Goal: Task Accomplishment & Management: Manage account settings

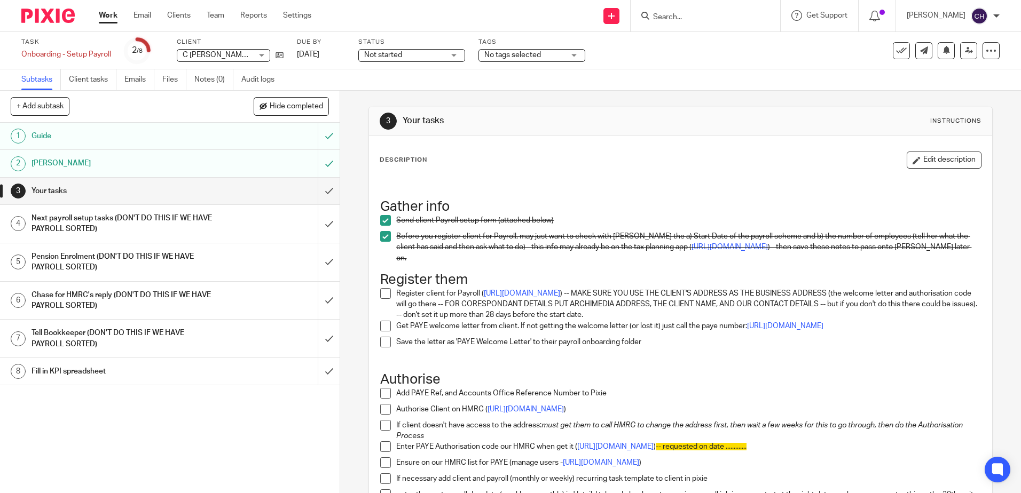
scroll to position [107, 0]
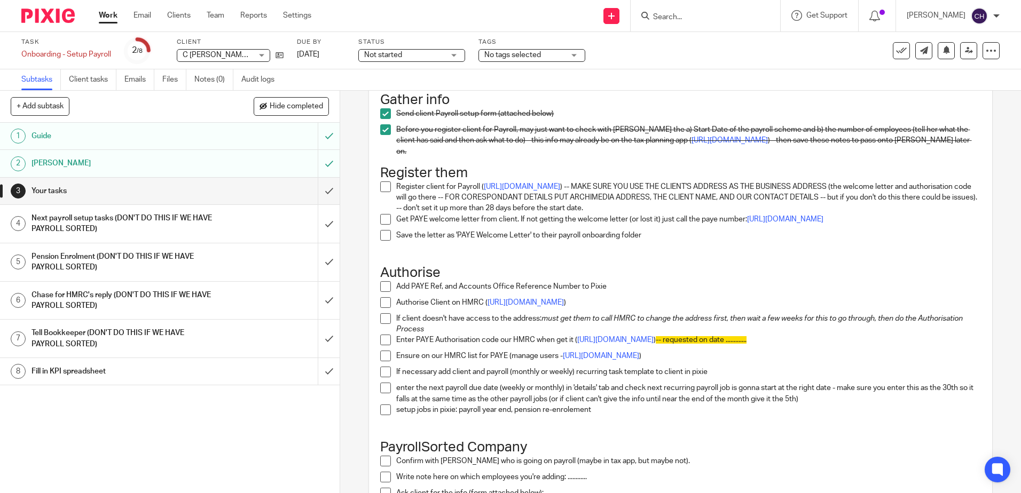
click at [383, 183] on span at bounding box center [385, 187] width 11 height 11
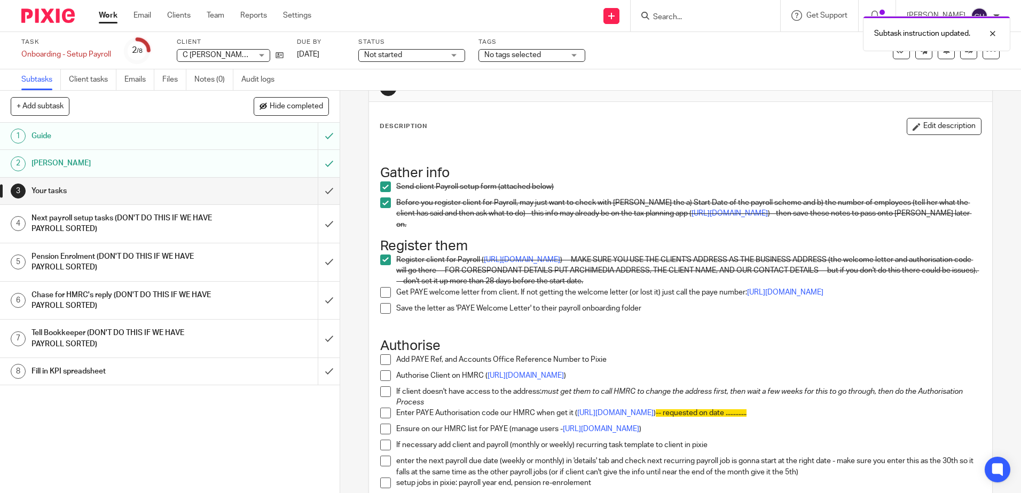
scroll to position [0, 0]
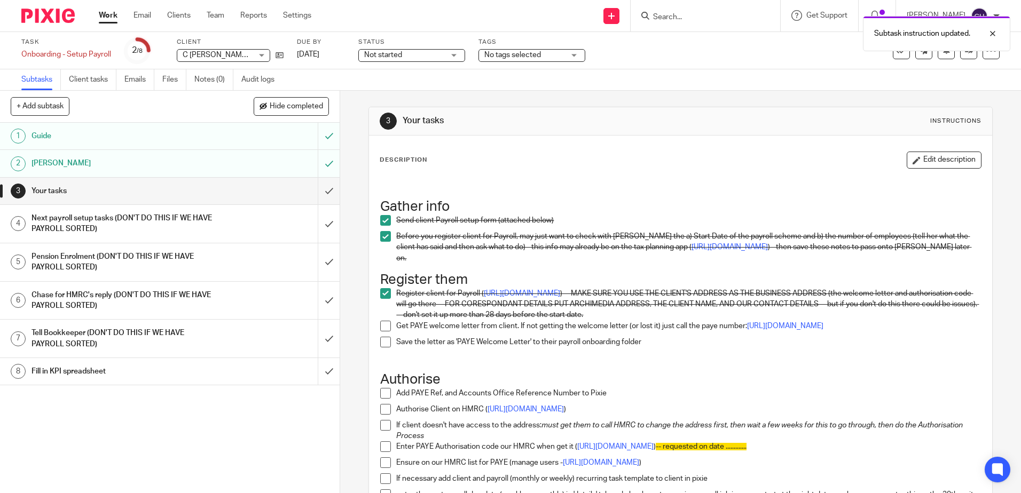
click at [943, 160] on button "Edit description" at bounding box center [944, 160] width 75 height 17
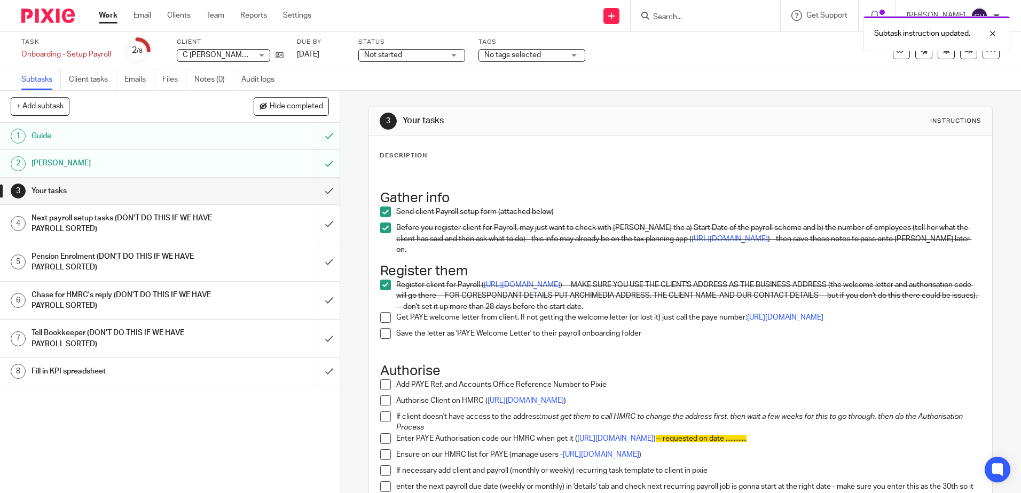
click at [426, 179] on p at bounding box center [680, 176] width 600 height 11
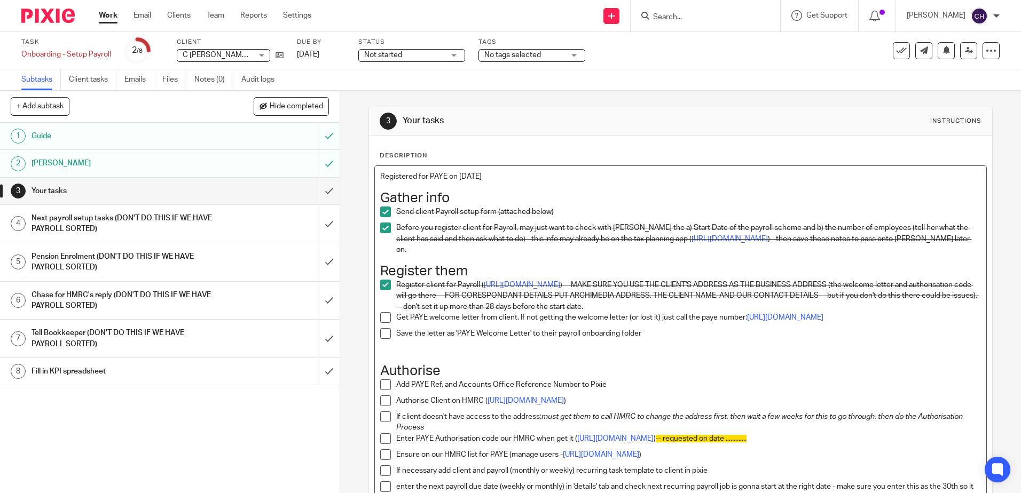
drag, startPoint x: 489, startPoint y: 174, endPoint x: 344, endPoint y: 194, distance: 146.1
click at [327, 182] on div "+ Add subtask Hide completed Cancel + Add 1 Guide 2 Chase Chris 3 Your tasks 4 …" at bounding box center [510, 292] width 1021 height 403
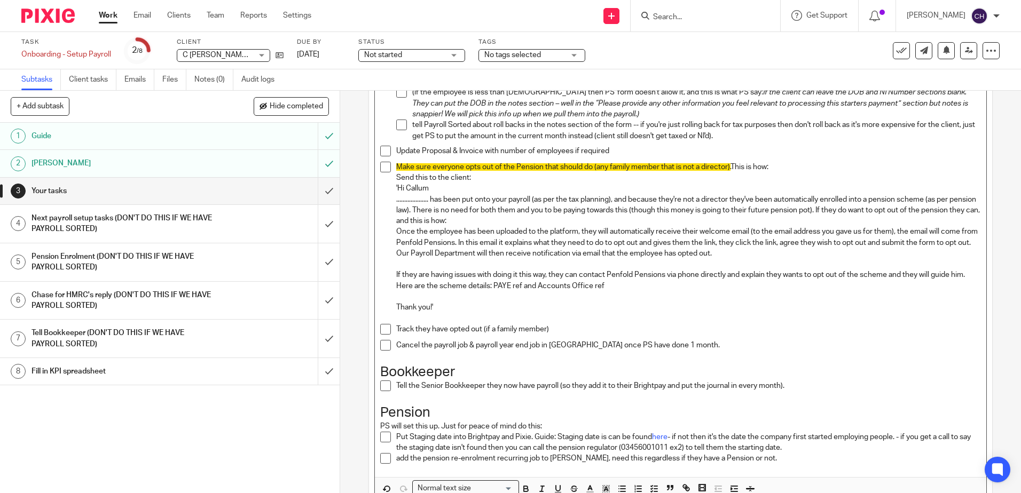
scroll to position [894, 0]
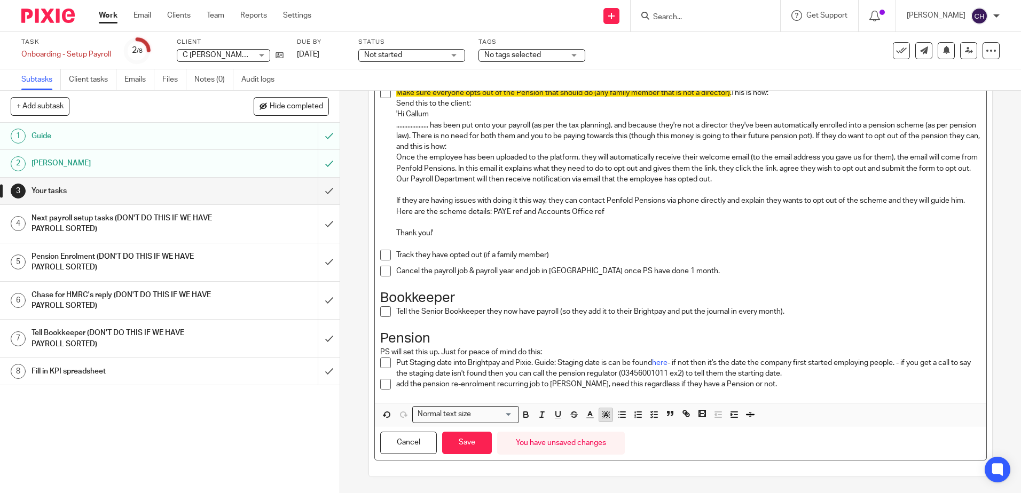
click at [604, 414] on icon "button" at bounding box center [606, 415] width 10 height 10
click at [676, 427] on li "color:#FDA1FF" at bounding box center [678, 429] width 8 height 8
click at [685, 446] on div "Cancel Save You have unsaved changes" at bounding box center [680, 444] width 611 height 34
click at [458, 446] on button "Save" at bounding box center [467, 443] width 50 height 23
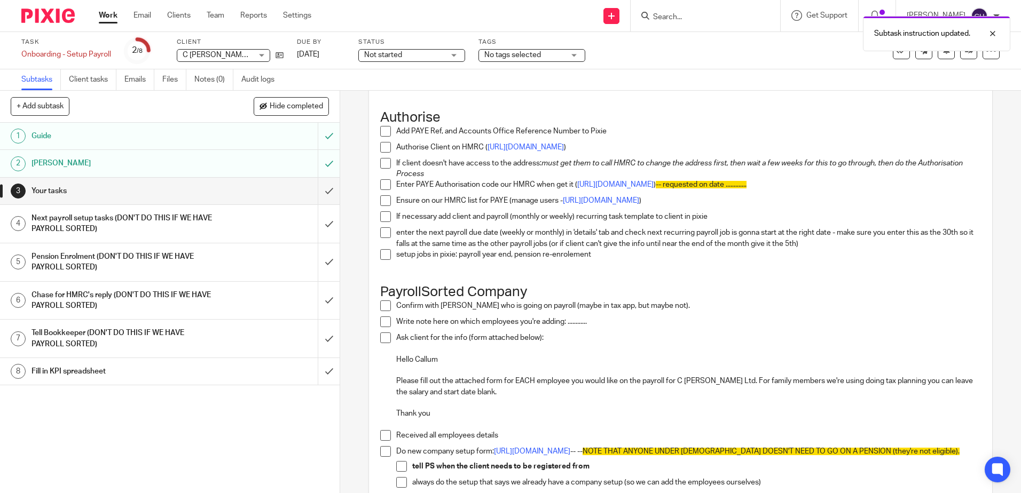
scroll to position [0, 0]
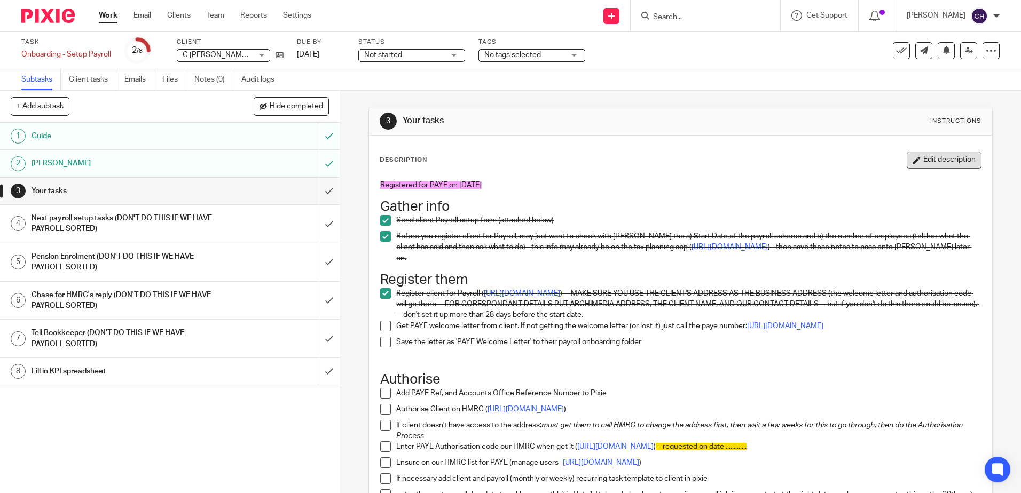
click at [925, 160] on button "Edit description" at bounding box center [944, 160] width 75 height 17
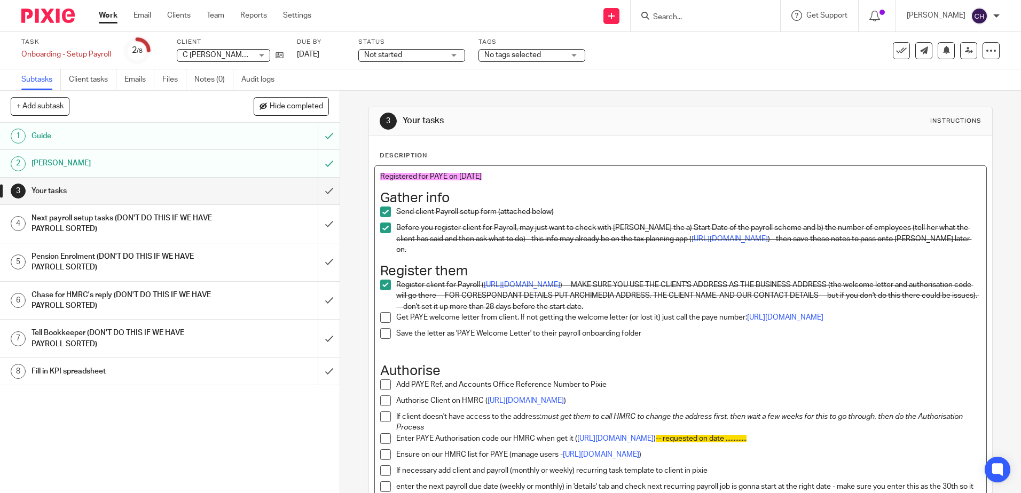
click at [541, 179] on p "Registered for PAYE on 26/8/25" at bounding box center [680, 176] width 600 height 11
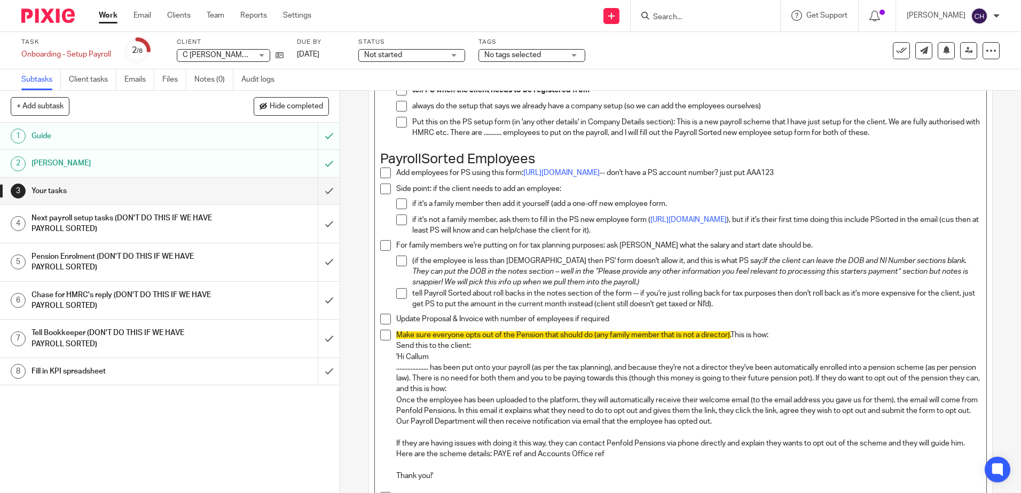
scroll to position [905, 0]
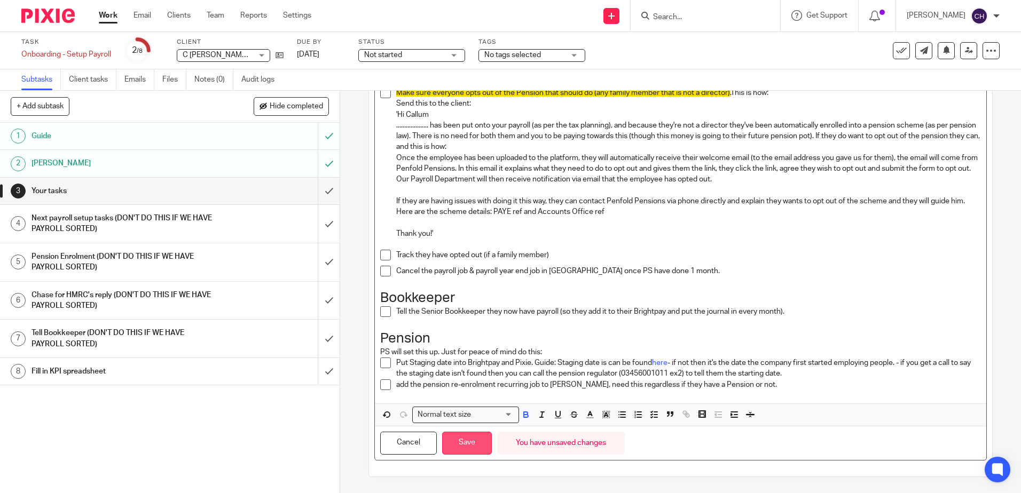
click at [458, 444] on button "Save" at bounding box center [467, 443] width 50 height 23
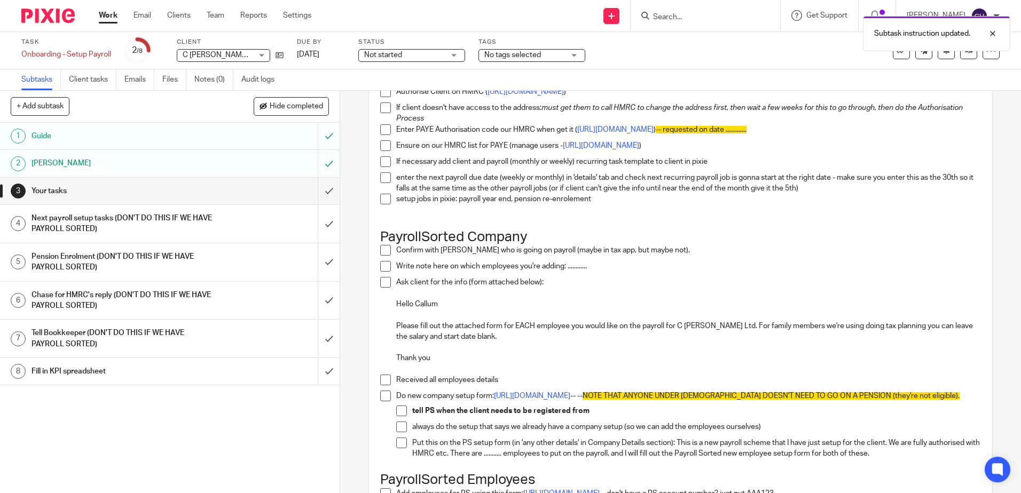
scroll to position [219, 0]
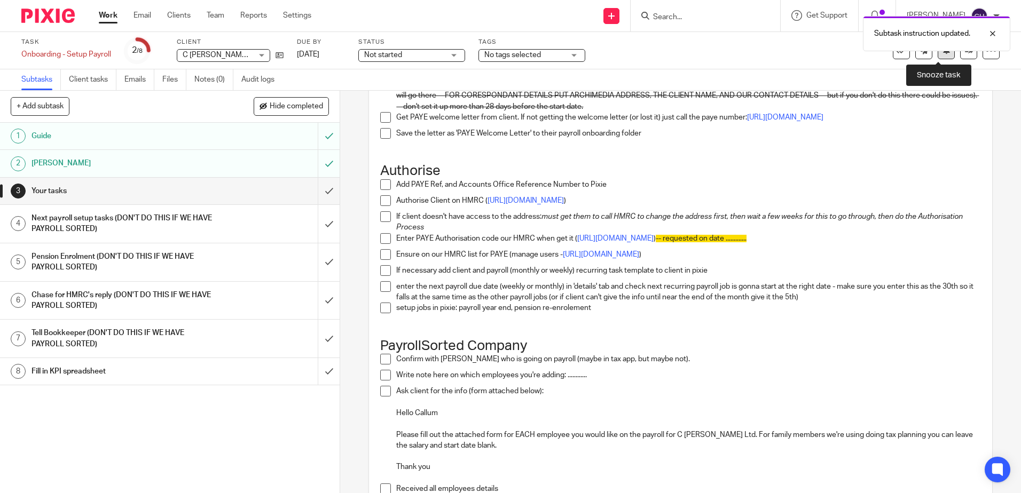
click at [942, 54] on icon at bounding box center [946, 50] width 8 height 8
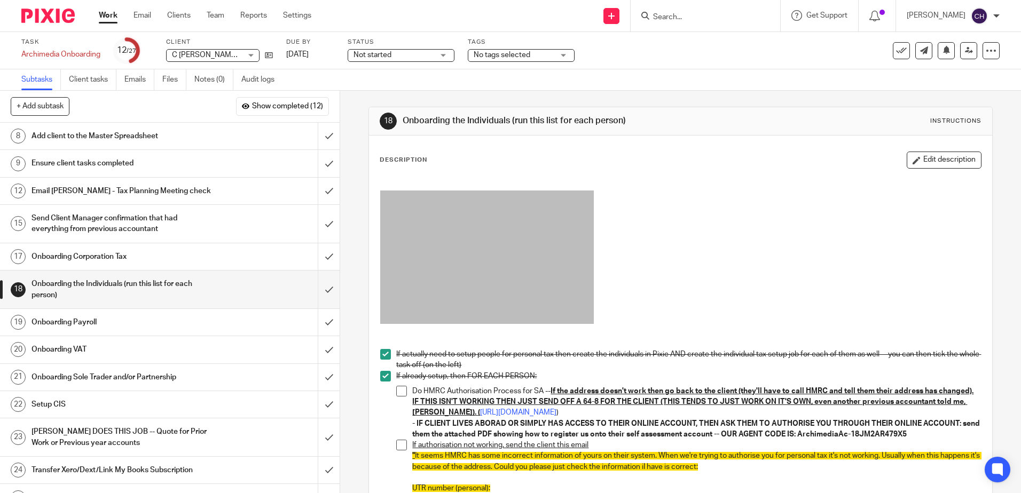
scroll to position [53, 0]
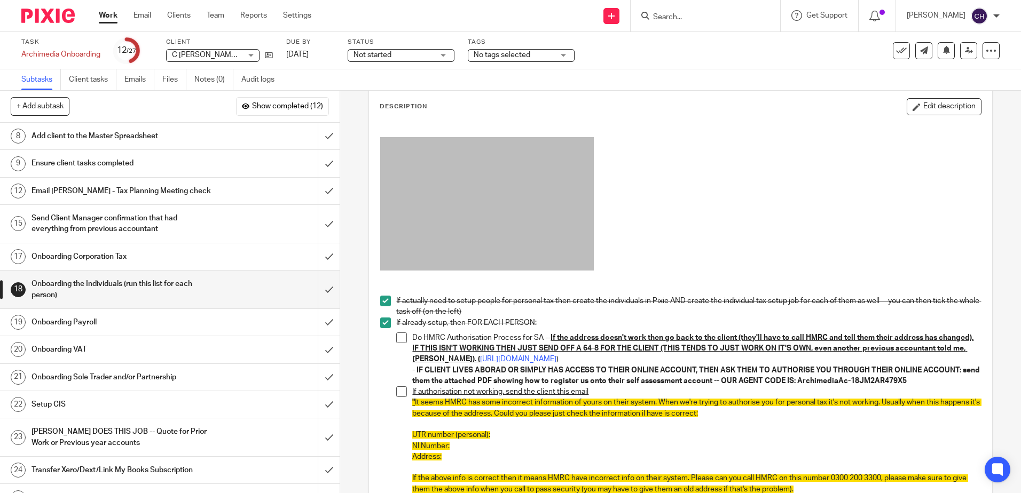
click at [702, 20] on input "Search" at bounding box center [700, 18] width 96 height 10
click at [271, 52] on icon at bounding box center [269, 55] width 8 height 8
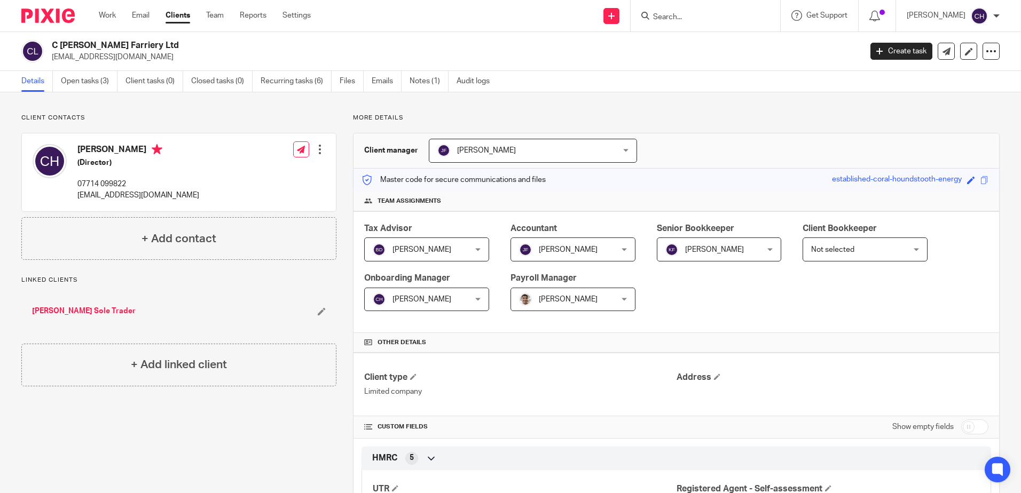
click at [112, 310] on link "[PERSON_NAME] Sole Trader" at bounding box center [84, 311] width 104 height 11
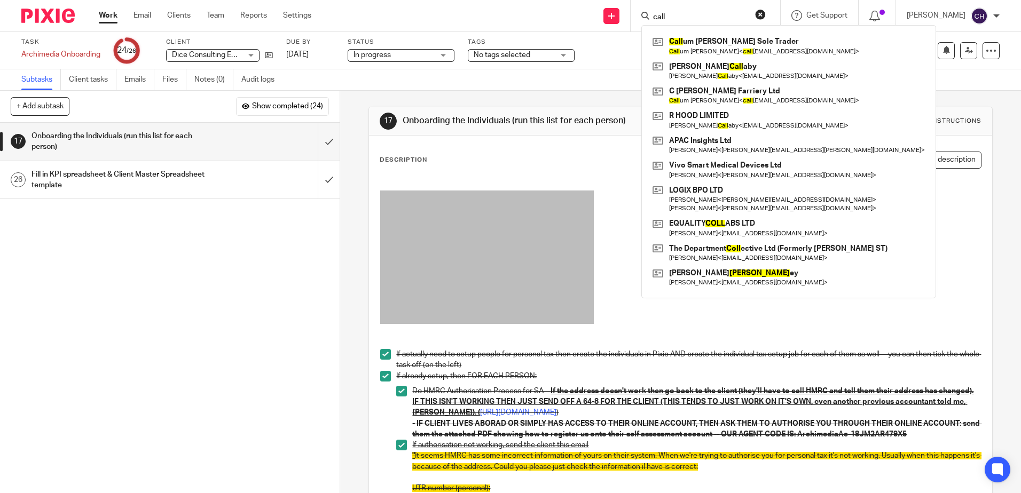
click at [52, 18] on img at bounding box center [47, 16] width 53 height 14
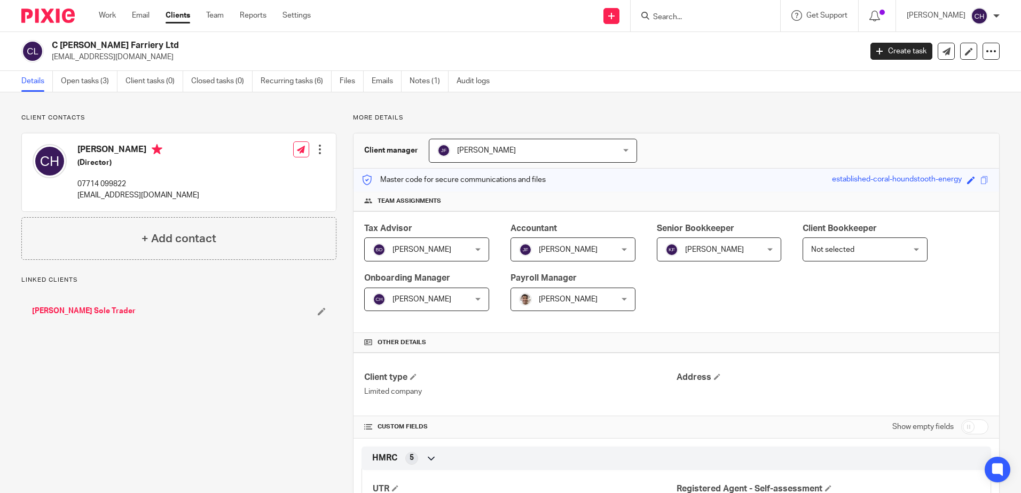
click at [99, 310] on link "[PERSON_NAME] Sole Trader" at bounding box center [84, 311] width 104 height 11
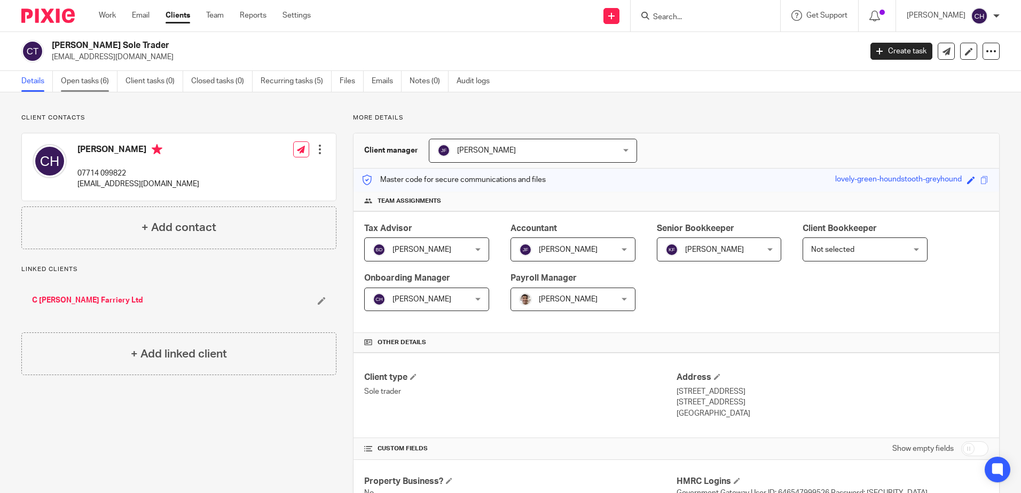
click at [96, 78] on link "Open tasks (6)" at bounding box center [89, 81] width 57 height 21
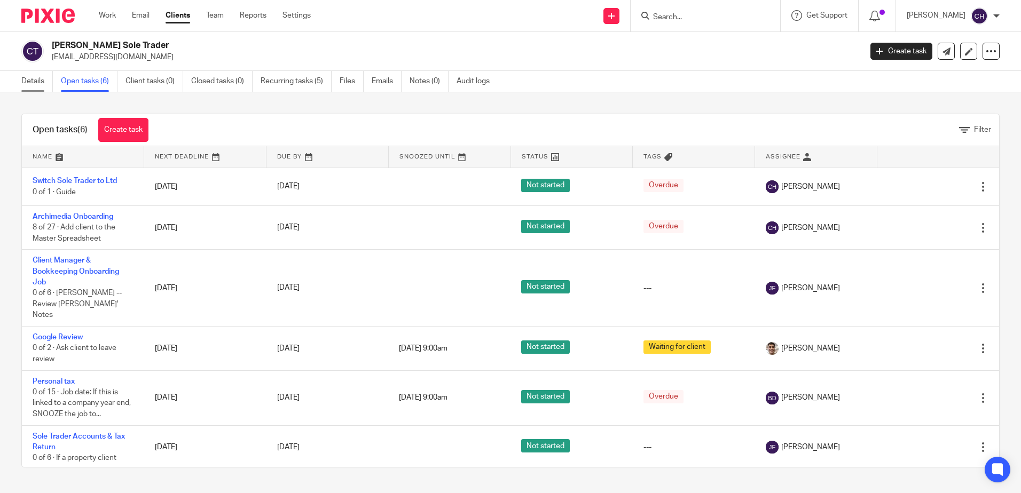
click at [36, 80] on link "Details" at bounding box center [37, 81] width 32 height 21
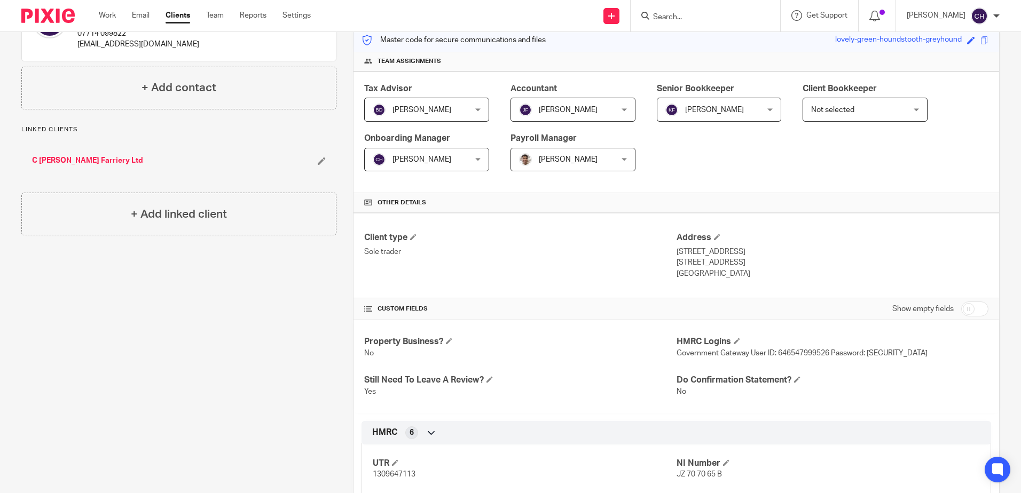
scroll to position [267, 0]
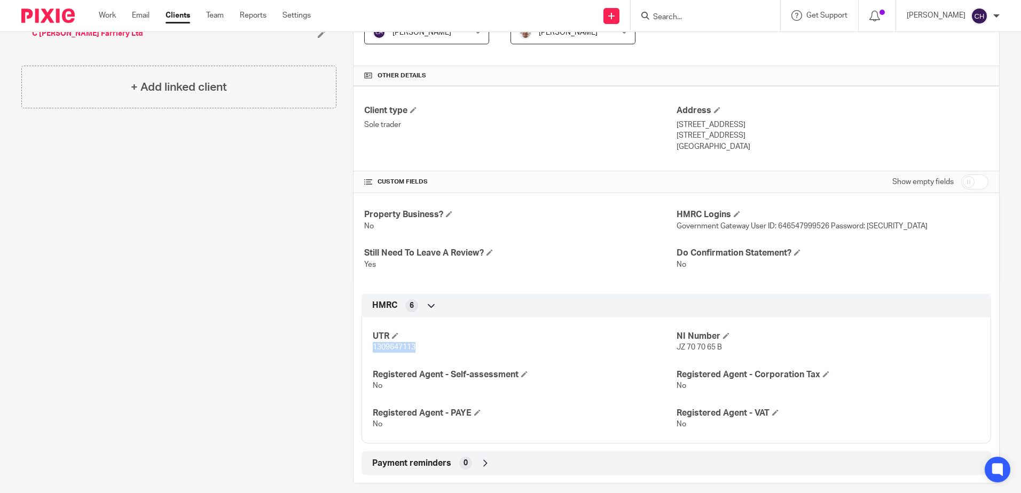
drag, startPoint x: 417, startPoint y: 350, endPoint x: 371, endPoint y: 348, distance: 46.0
click at [373, 348] on p "1309647113" at bounding box center [524, 347] width 303 height 11
copy span "1309647113"
drag, startPoint x: 749, startPoint y: 136, endPoint x: 715, endPoint y: 136, distance: 33.6
click at [715, 136] on p "Nottingham, NG11 6JB" at bounding box center [833, 135] width 312 height 11
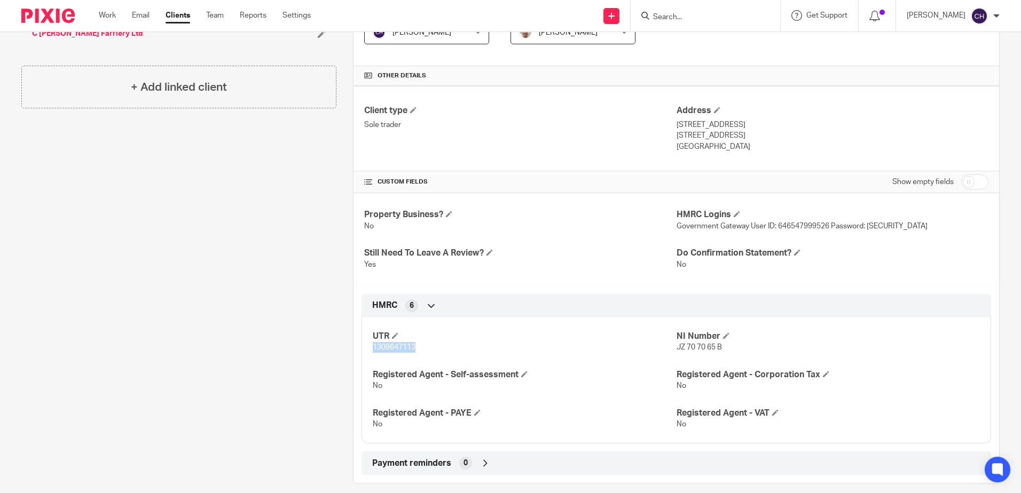
copy p "NG11 6JB"
drag, startPoint x: 419, startPoint y: 347, endPoint x: 372, endPoint y: 349, distance: 47.0
click at [373, 349] on p "1309647113" at bounding box center [524, 347] width 303 height 11
copy span "1309647113"
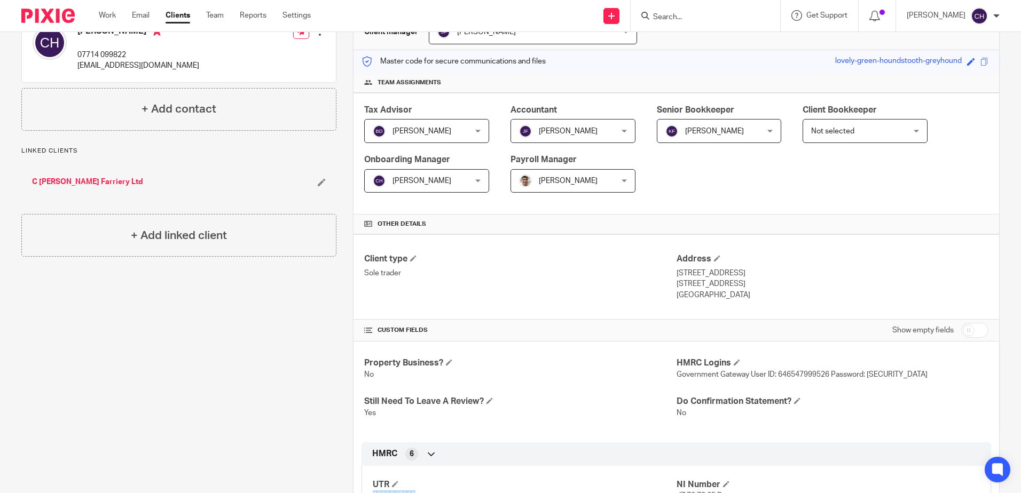
scroll to position [0, 0]
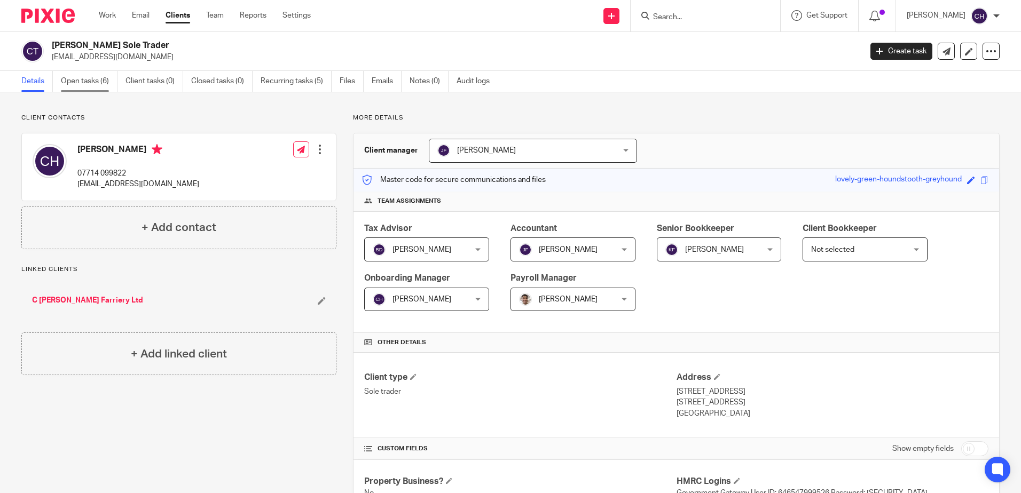
drag, startPoint x: 83, startPoint y: 75, endPoint x: 89, endPoint y: 82, distance: 9.1
click at [83, 75] on link "Open tasks (6)" at bounding box center [89, 81] width 57 height 21
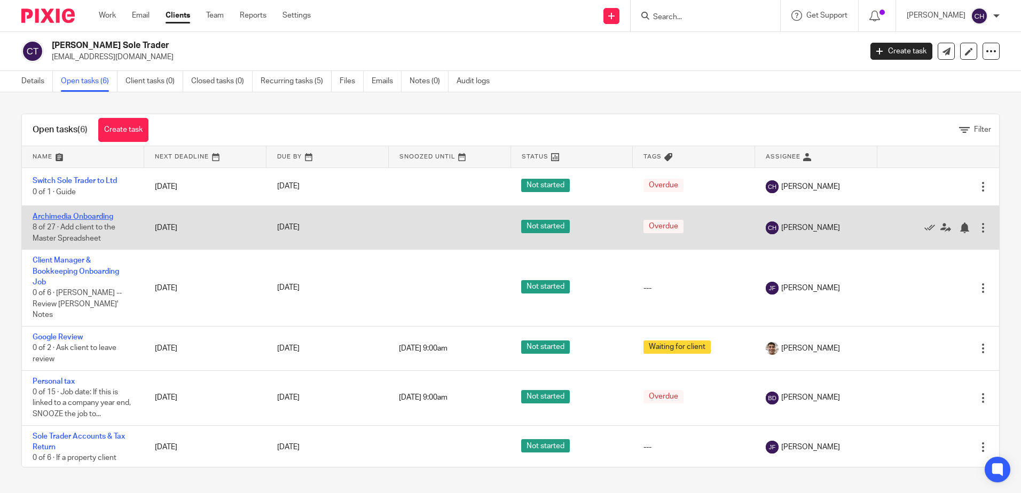
click at [83, 216] on link "Archimedia Onboarding" at bounding box center [73, 216] width 81 height 7
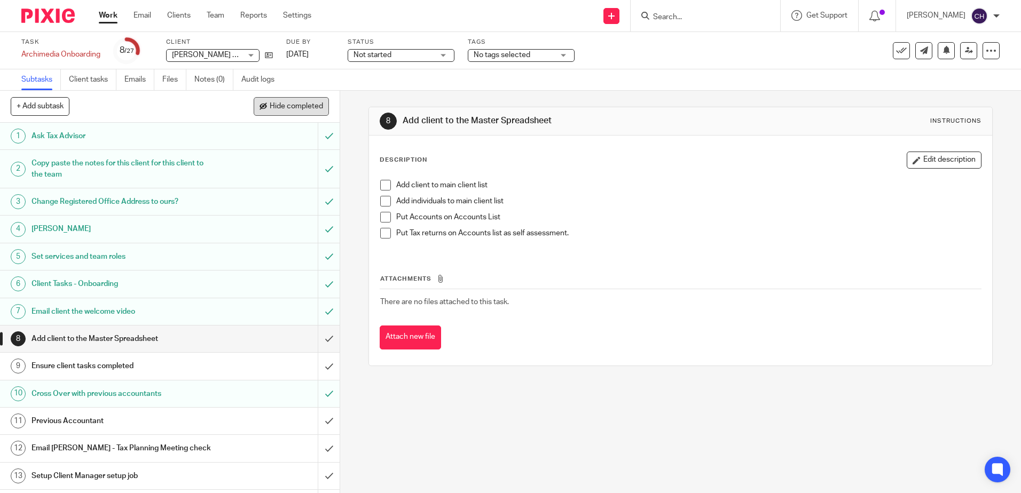
click at [301, 101] on button "Hide completed" at bounding box center [291, 106] width 75 height 18
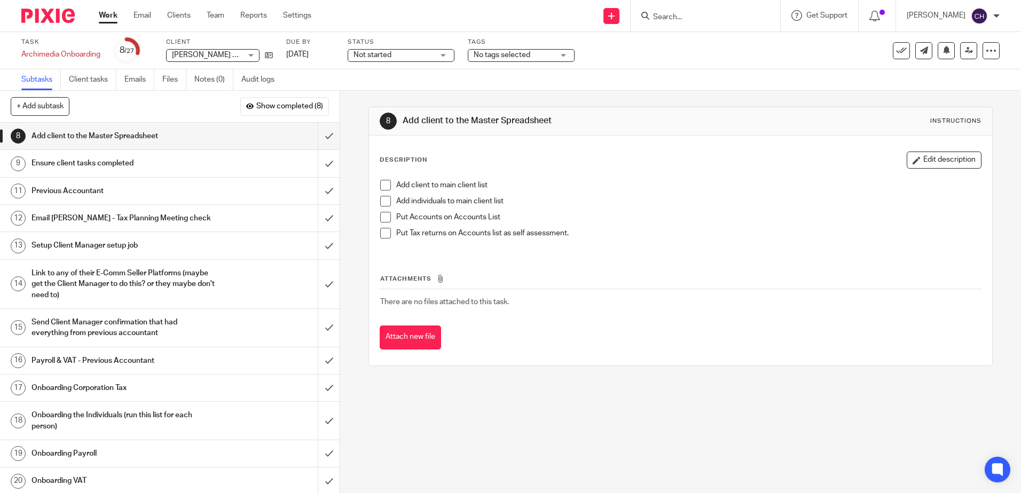
click at [216, 242] on div "Setup Client Manager setup job" at bounding box center [170, 246] width 276 height 16
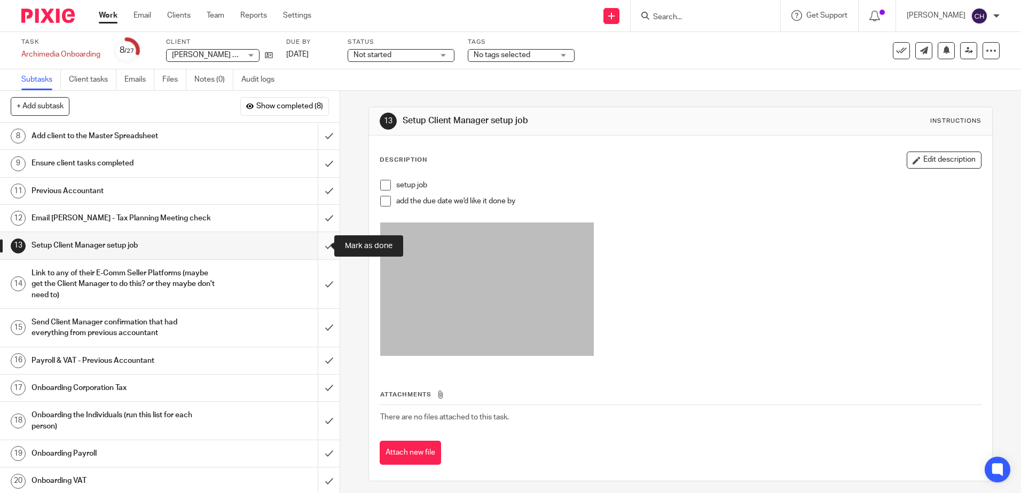
click at [317, 244] on input "submit" at bounding box center [170, 245] width 340 height 27
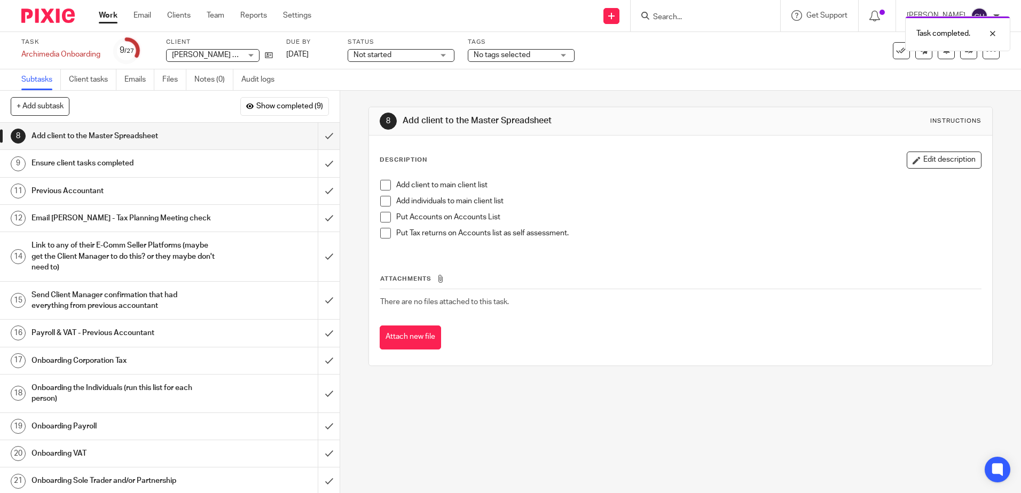
scroll to position [53, 0]
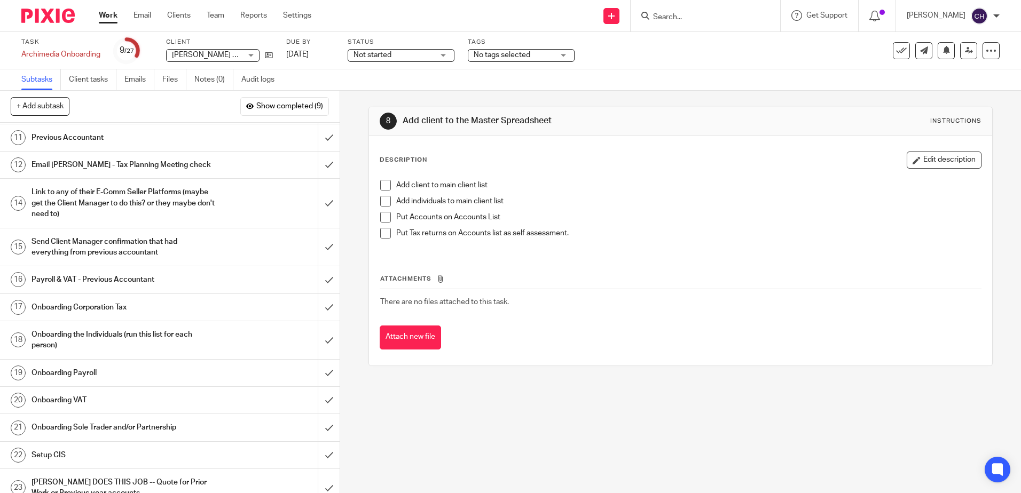
click at [124, 422] on h1 "Onboarding Sole Trader and/or Partnership" at bounding box center [124, 428] width 184 height 16
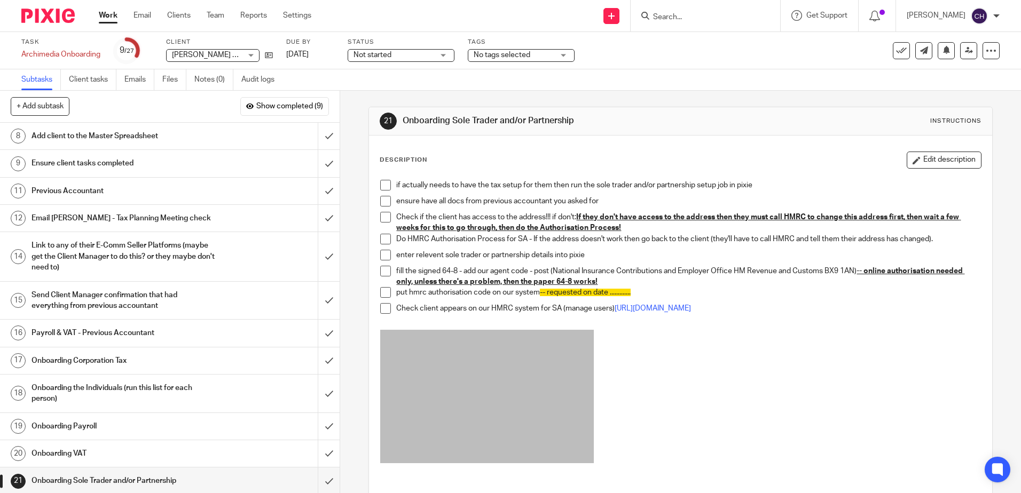
click at [375, 184] on div "if actually needs to have the tax setup for them then run the sole trader and/o…" at bounding box center [680, 325] width 611 height 301
click at [386, 184] on span at bounding box center [385, 185] width 11 height 11
click at [384, 197] on span at bounding box center [385, 201] width 11 height 11
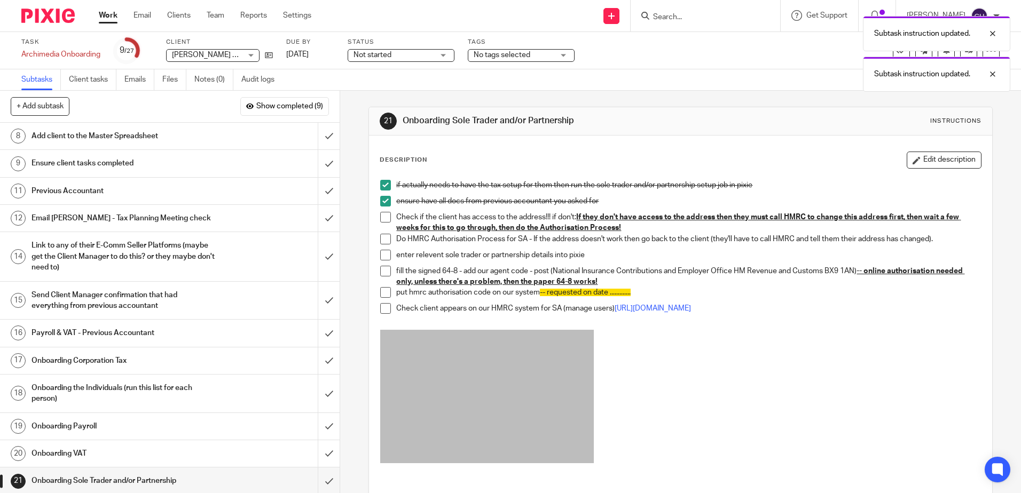
click at [383, 214] on span at bounding box center [385, 217] width 11 height 11
click at [383, 241] on span at bounding box center [385, 239] width 11 height 11
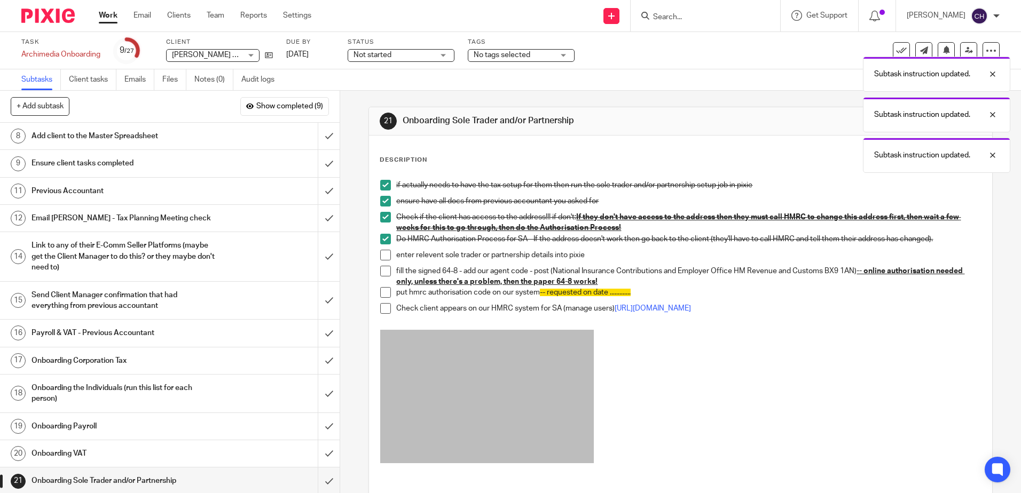
click at [384, 255] on span at bounding box center [385, 255] width 11 height 11
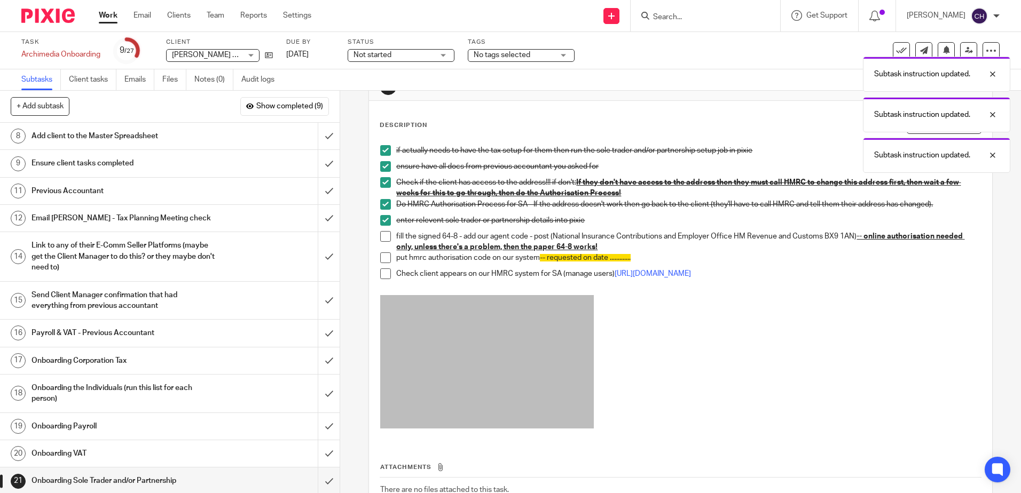
scroll to position [53, 0]
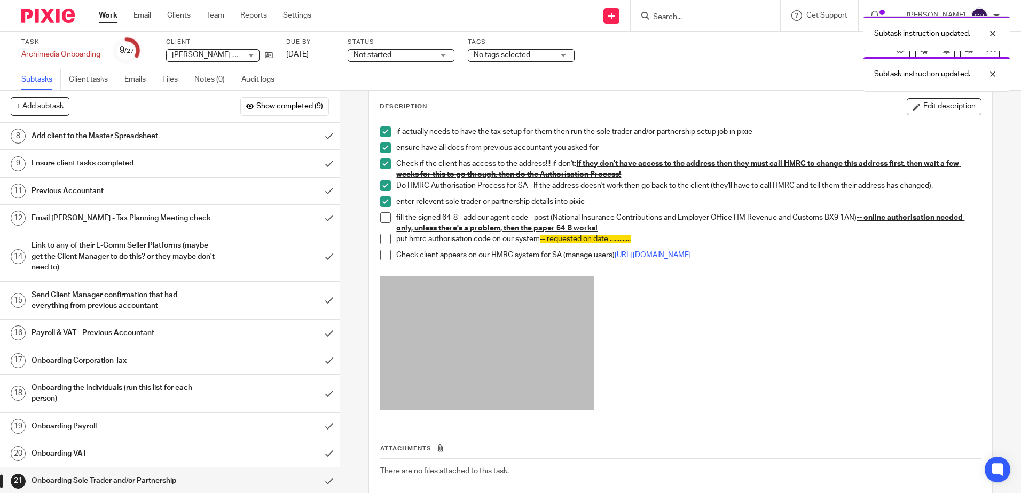
click at [380, 216] on span at bounding box center [385, 218] width 11 height 11
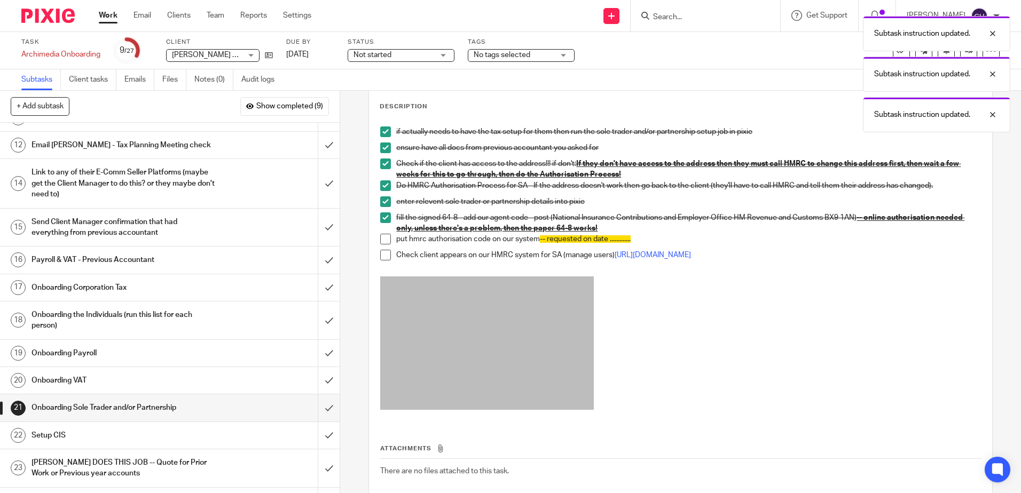
scroll to position [107, 0]
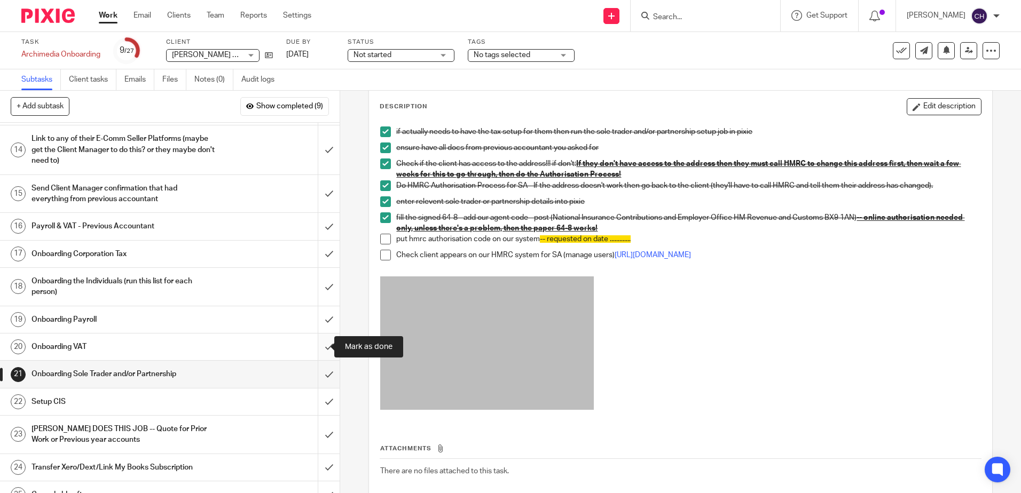
click at [321, 343] on input "submit" at bounding box center [170, 347] width 340 height 27
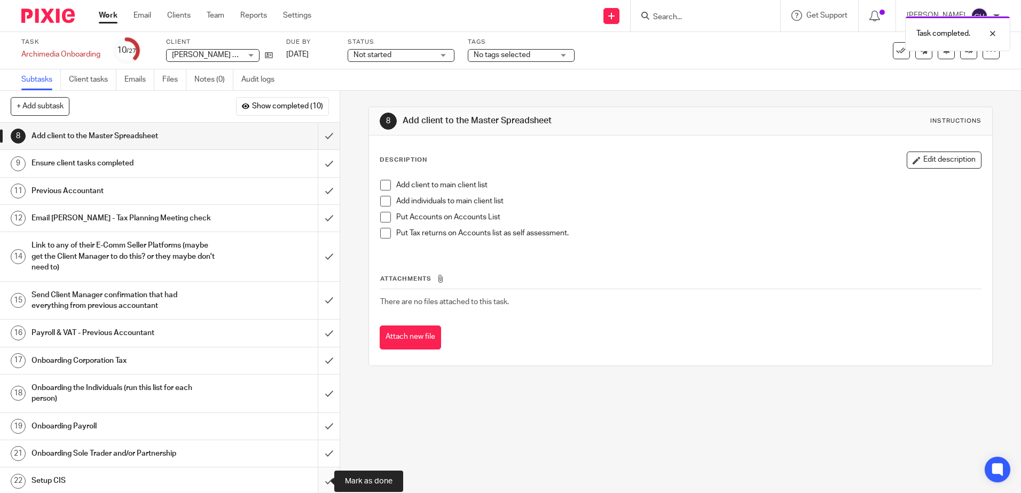
click at [317, 480] on input "submit" at bounding box center [170, 481] width 340 height 27
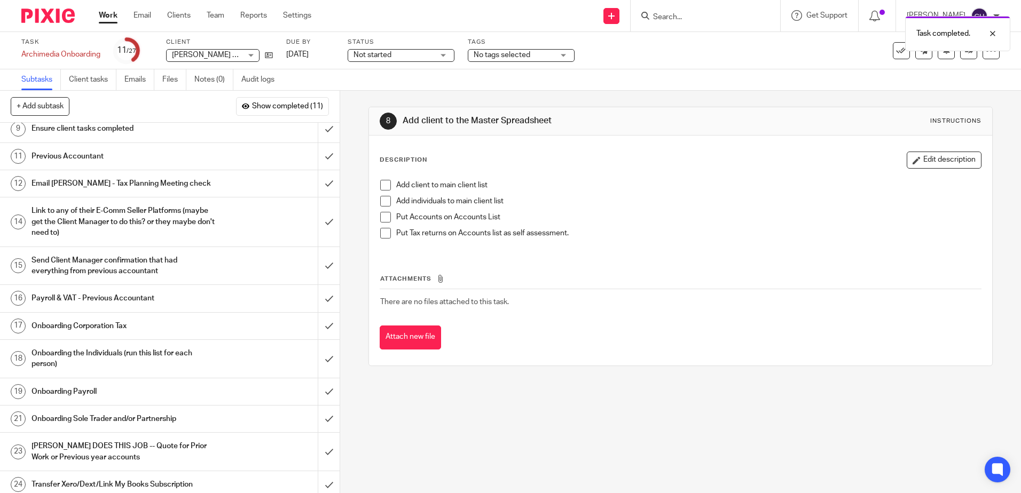
scroll to position [53, 0]
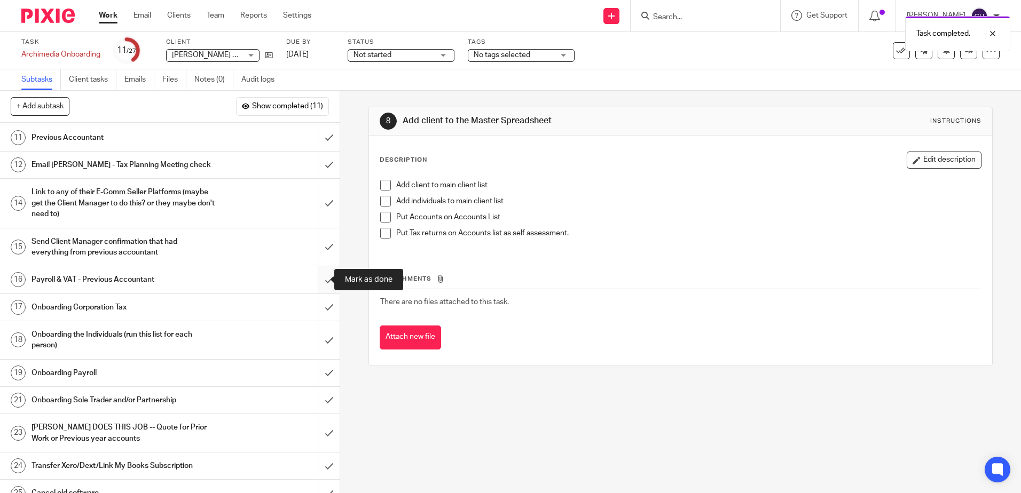
click at [320, 281] on input "submit" at bounding box center [170, 279] width 340 height 27
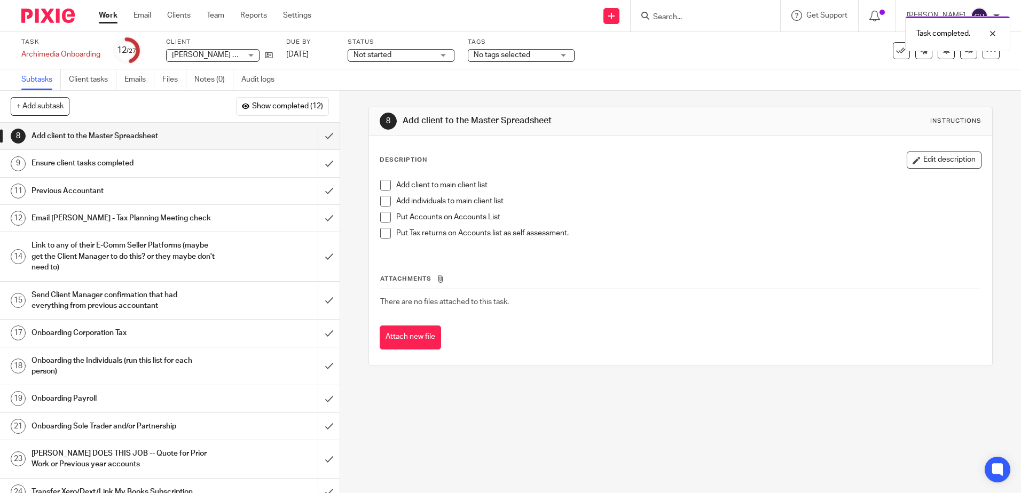
click at [215, 360] on div "Onboarding the Individuals (run this list for each person)" at bounding box center [170, 366] width 276 height 27
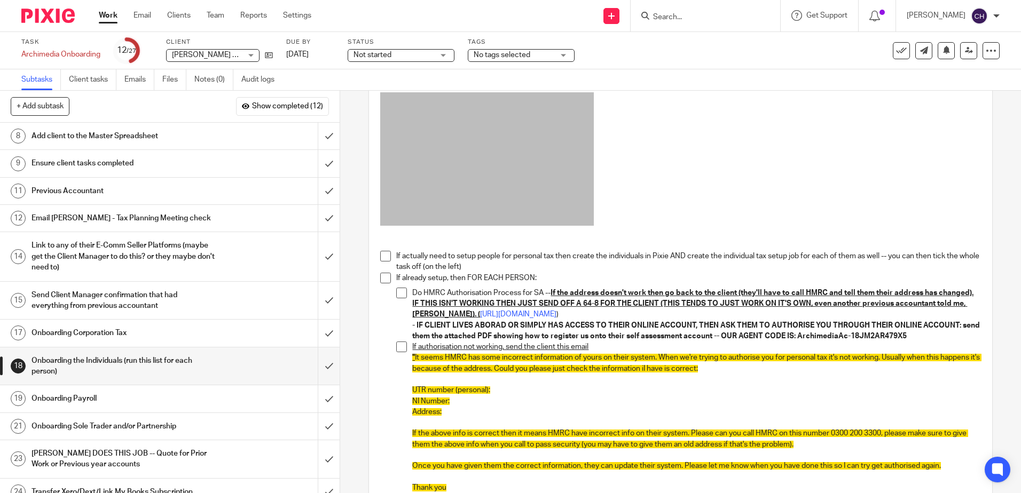
scroll to position [107, 0]
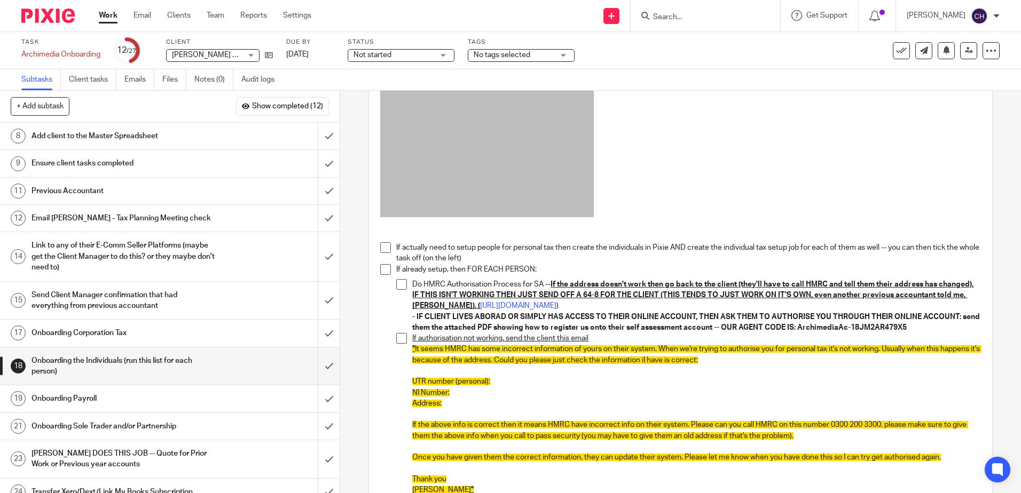
click at [382, 248] on span at bounding box center [385, 247] width 11 height 11
click at [380, 263] on li "If actually need to setup people for personal tax then create the individuals i…" at bounding box center [680, 253] width 600 height 22
click at [382, 270] on span at bounding box center [385, 269] width 11 height 11
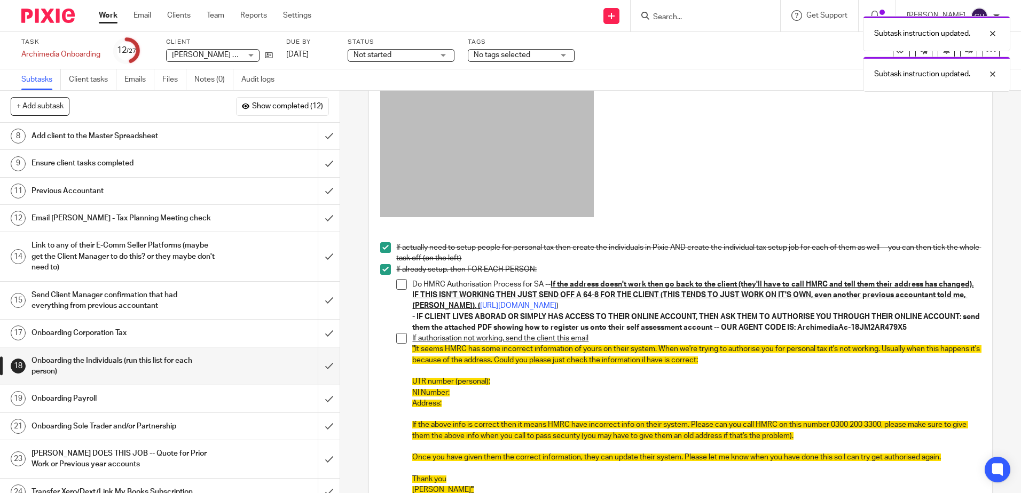
click at [400, 285] on span at bounding box center [401, 284] width 11 height 11
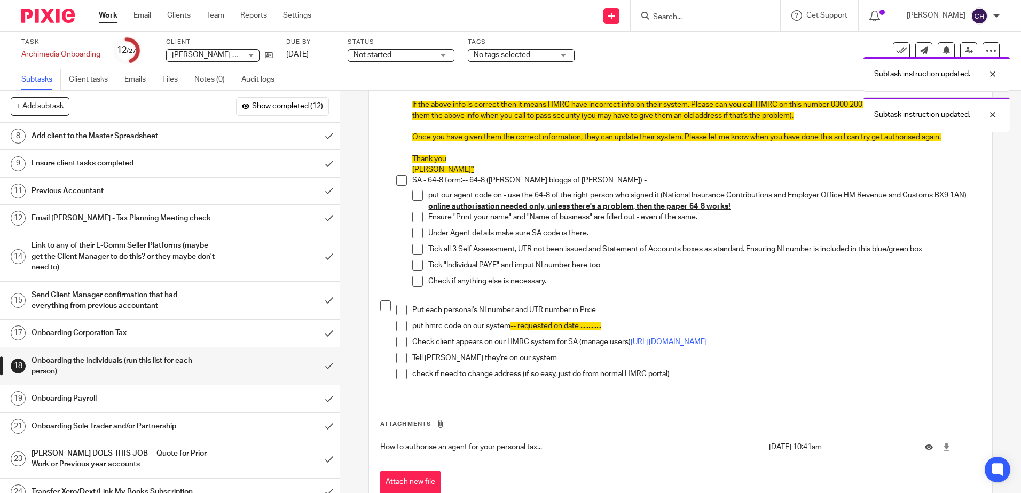
scroll to position [267, 0]
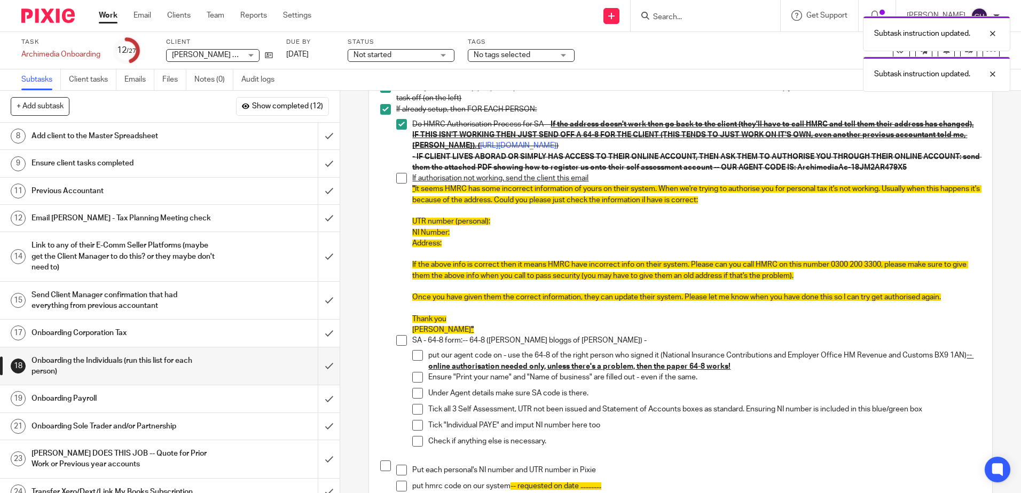
click at [399, 184] on span at bounding box center [401, 178] width 11 height 11
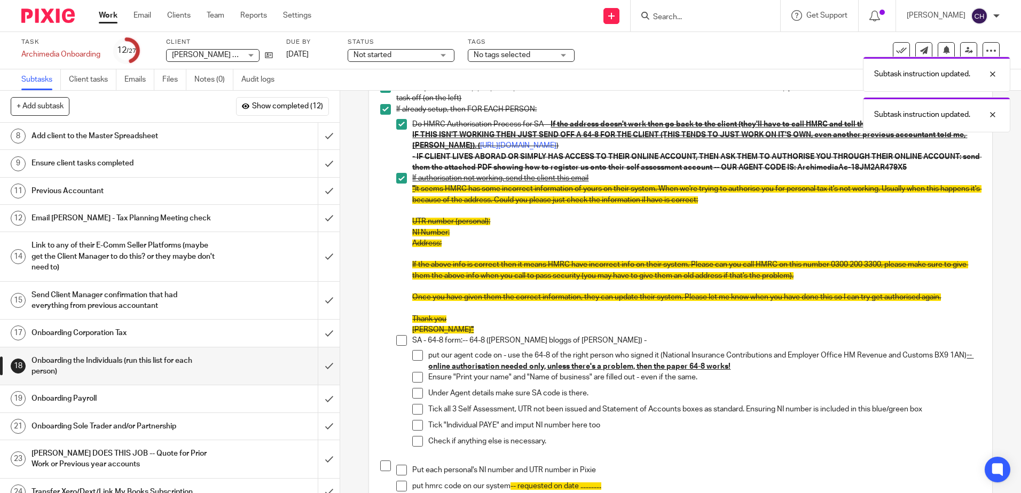
click at [391, 350] on li "If already setup, then FOR EACH PERSON: Do HMRC Authorisation Process for SA --…" at bounding box center [680, 282] width 600 height 357
click at [396, 346] on span at bounding box center [401, 340] width 11 height 11
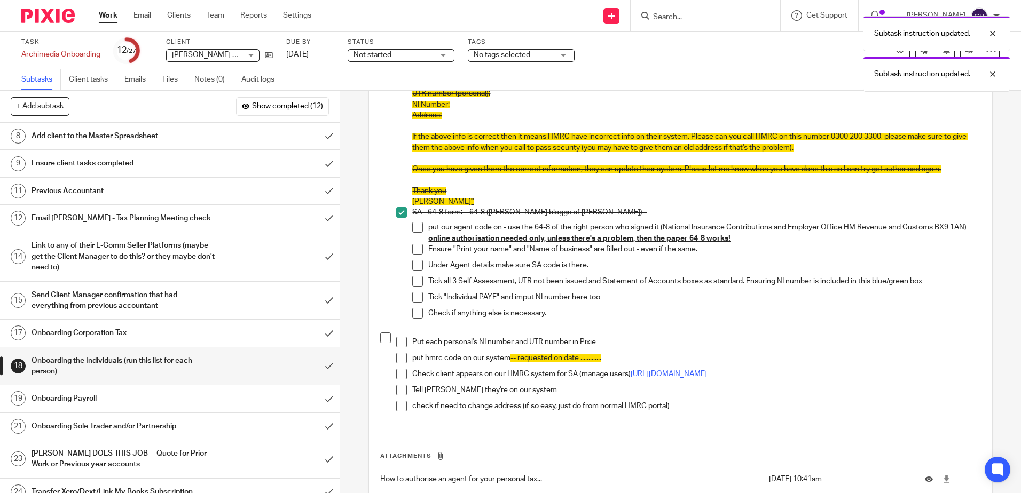
scroll to position [427, 0]
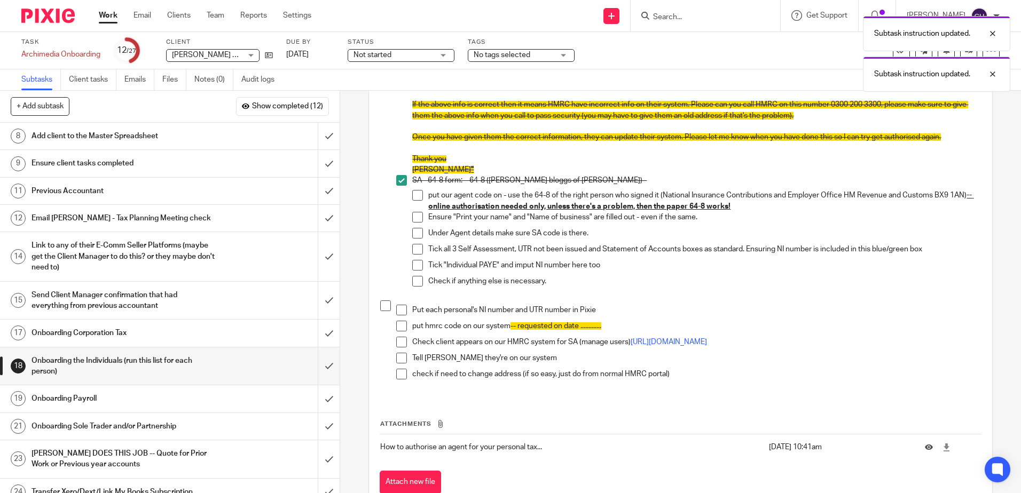
click at [412, 201] on span at bounding box center [417, 195] width 11 height 11
click at [417, 223] on span at bounding box center [417, 217] width 11 height 11
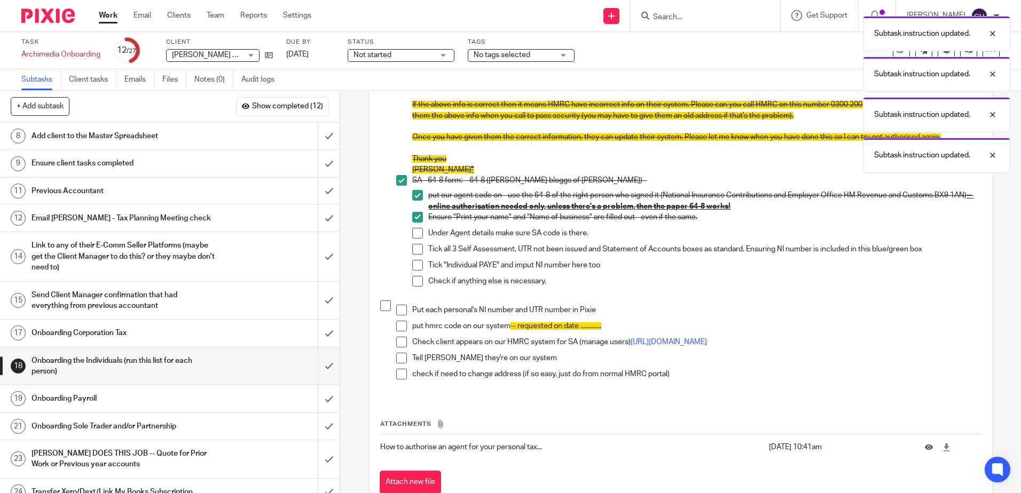
click at [415, 239] on span at bounding box center [417, 233] width 11 height 11
click at [415, 255] on span at bounding box center [417, 249] width 11 height 11
click at [414, 271] on span at bounding box center [417, 265] width 11 height 11
click at [415, 287] on span at bounding box center [417, 281] width 11 height 11
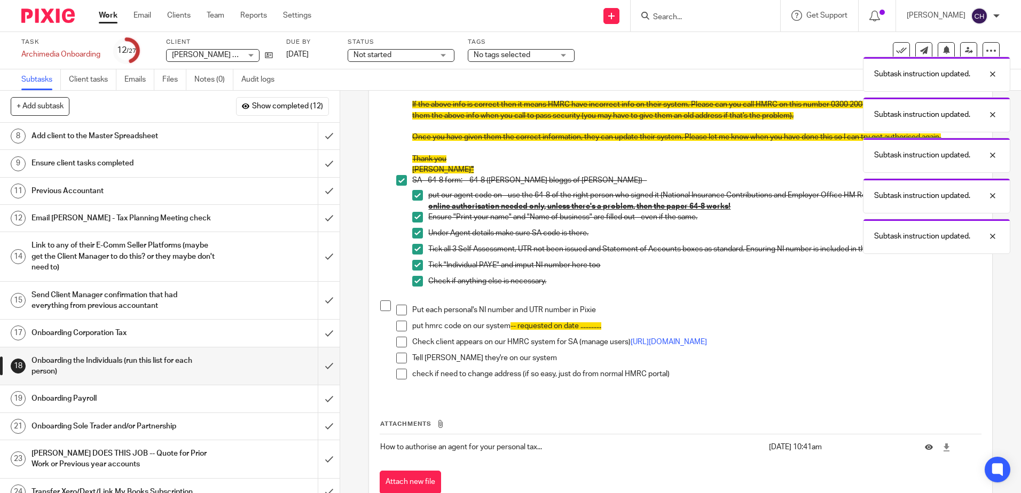
click at [376, 316] on div "If actually need to setup people for personal tax then create the individuals i…" at bounding box center [680, 72] width 611 height 650
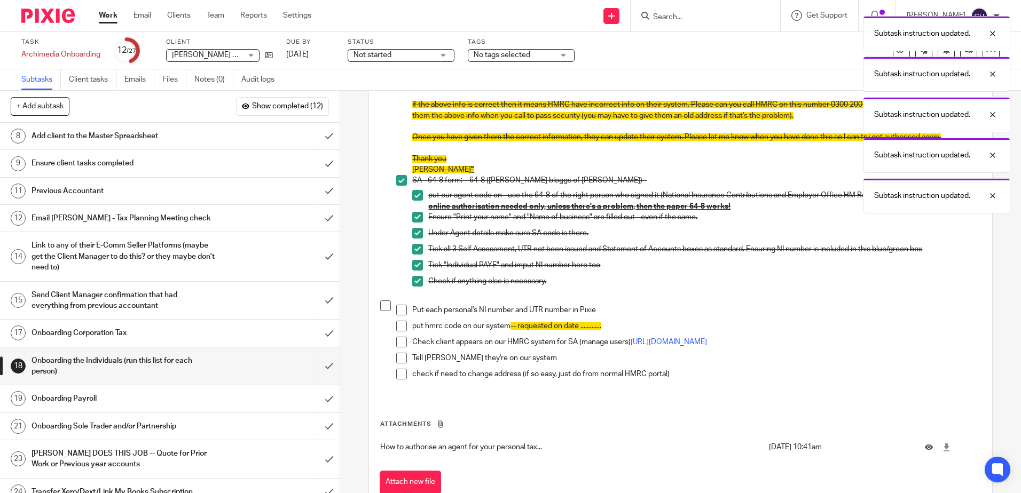
click at [383, 311] on span at bounding box center [385, 306] width 11 height 11
click at [398, 316] on span at bounding box center [401, 310] width 11 height 11
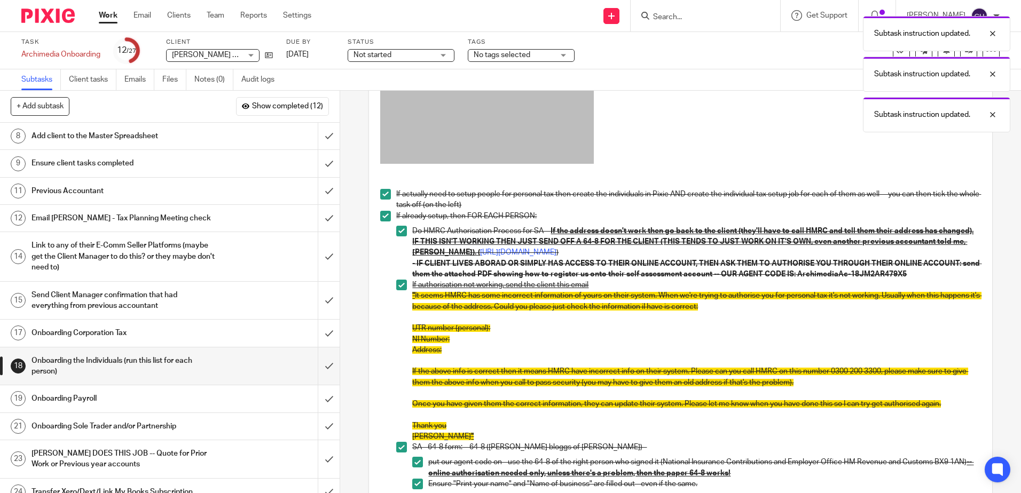
scroll to position [0, 0]
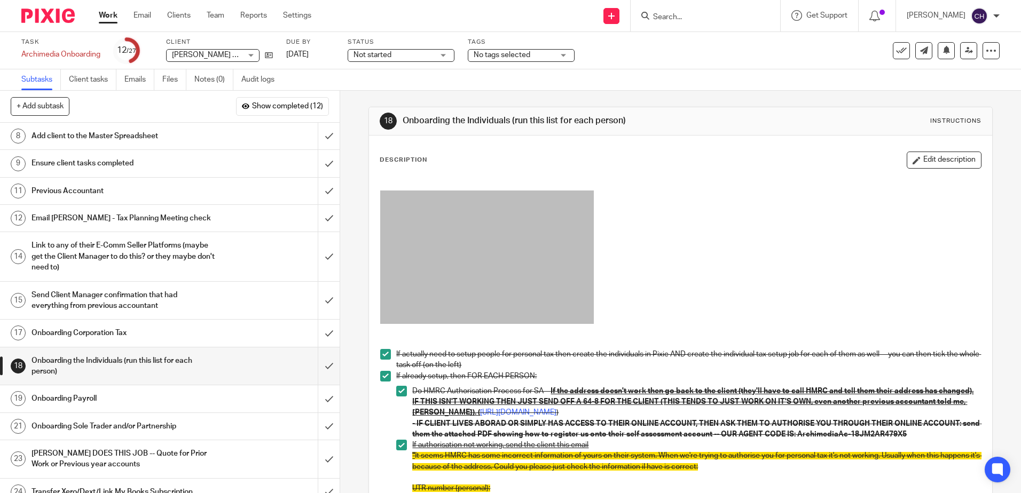
click at [192, 302] on h1 "Send Client Manager confirmation that had everything from previous accountant" at bounding box center [124, 300] width 184 height 27
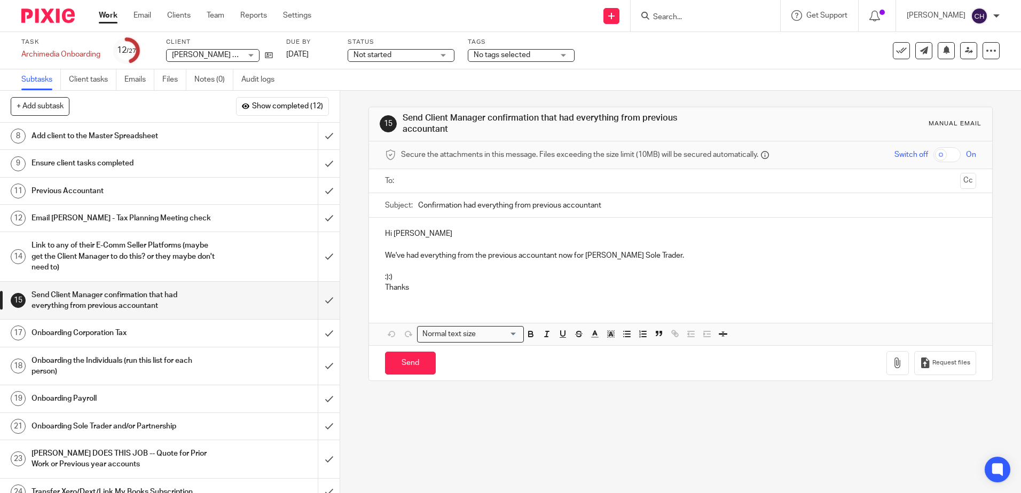
click at [176, 247] on h1 "Link to any of their E-Comm Seller Platforms (maybe get the Client Manager to d…" at bounding box center [124, 257] width 184 height 38
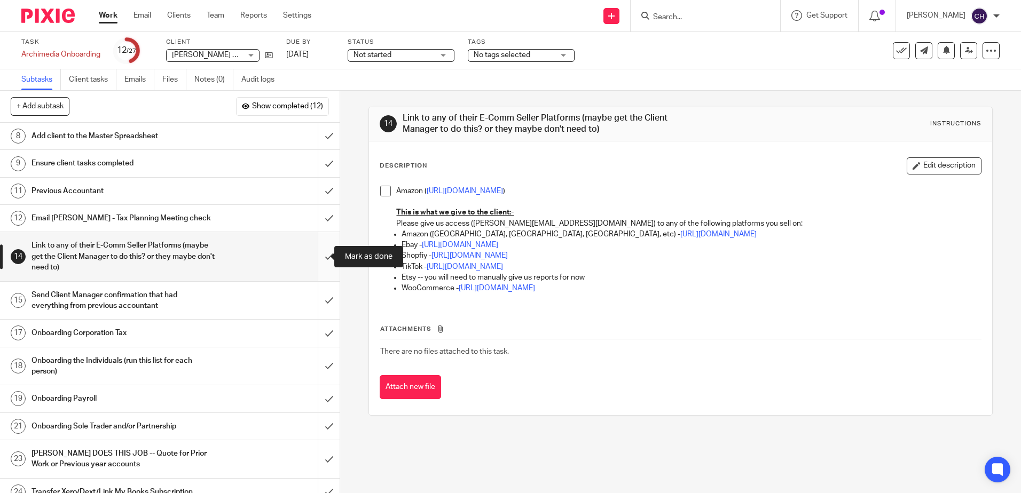
click at [315, 254] on input "submit" at bounding box center [170, 256] width 340 height 49
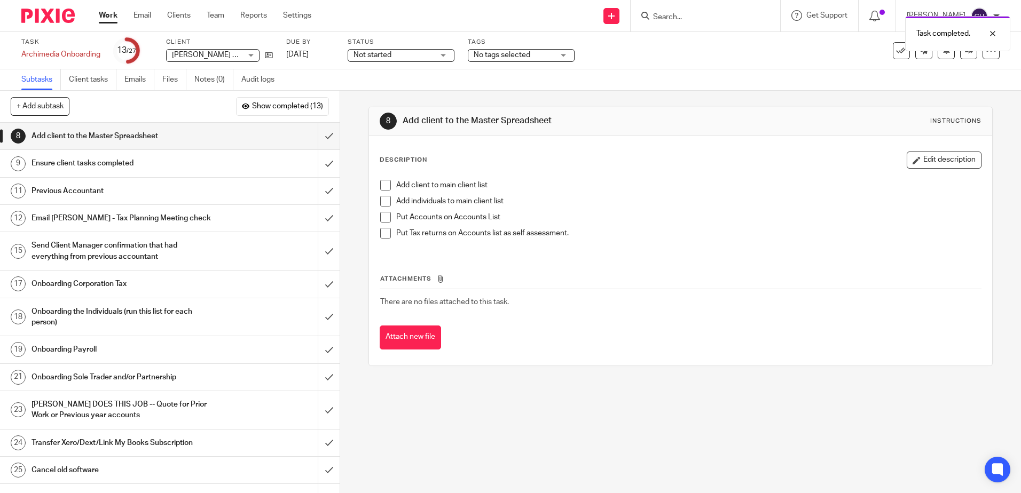
click at [107, 184] on h1 "Previous Accountant" at bounding box center [124, 191] width 184 height 16
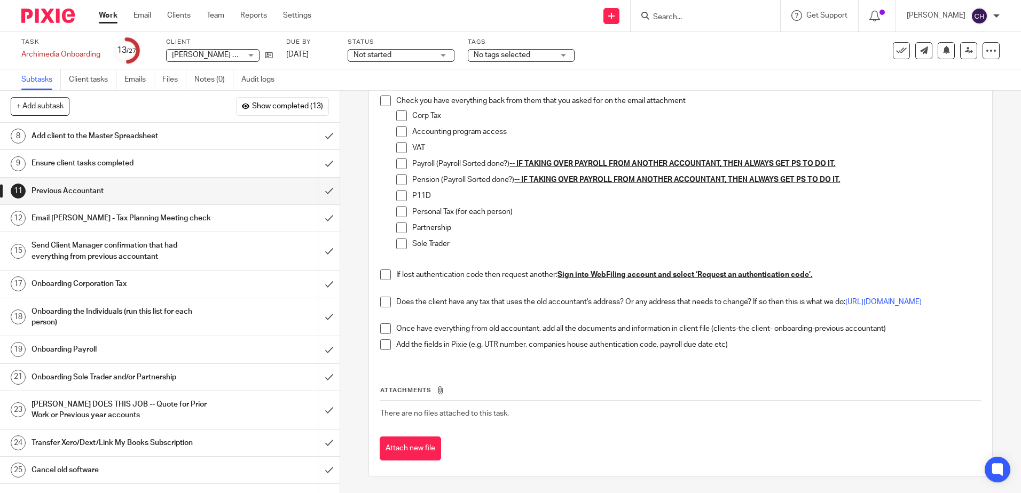
click at [152, 133] on h1 "Add client to the Master Spreadsheet" at bounding box center [124, 136] width 184 height 16
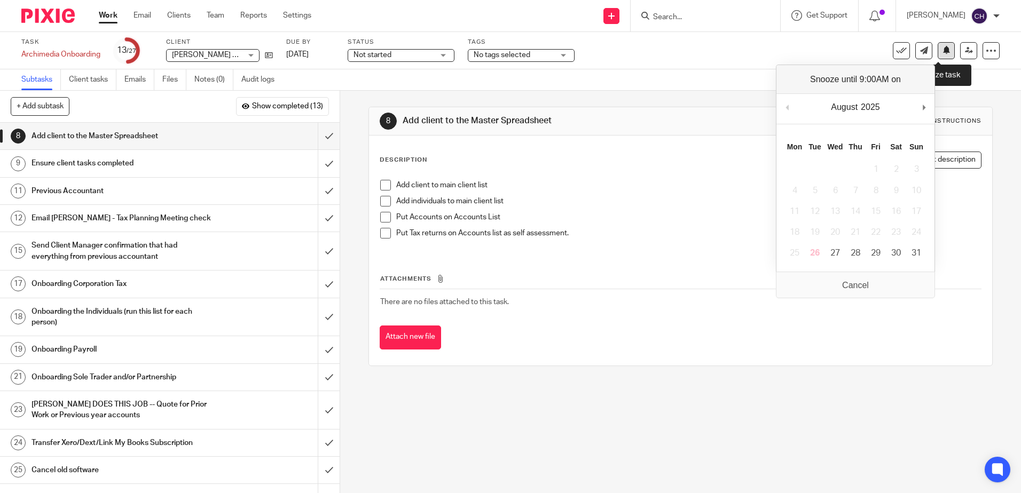
click at [942, 52] on icon at bounding box center [946, 50] width 8 height 8
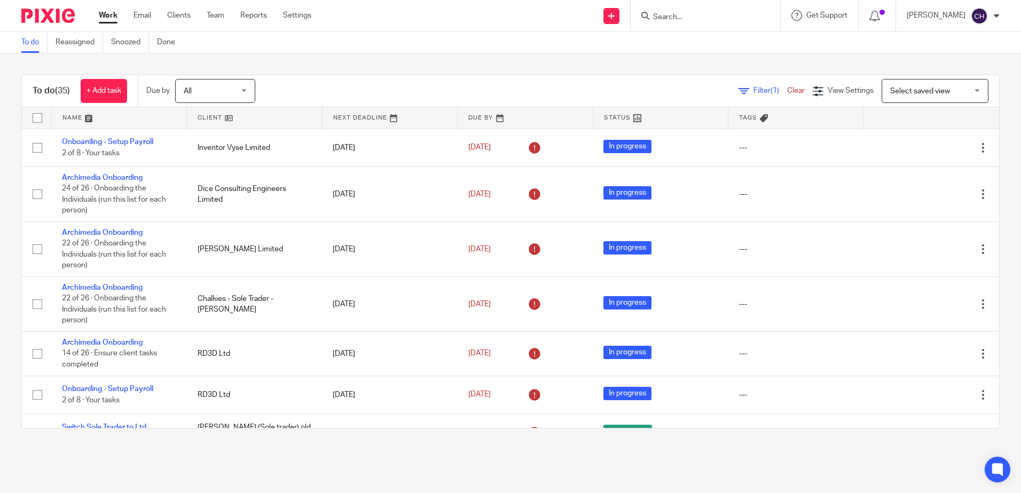
click at [206, 116] on link at bounding box center [254, 117] width 135 height 21
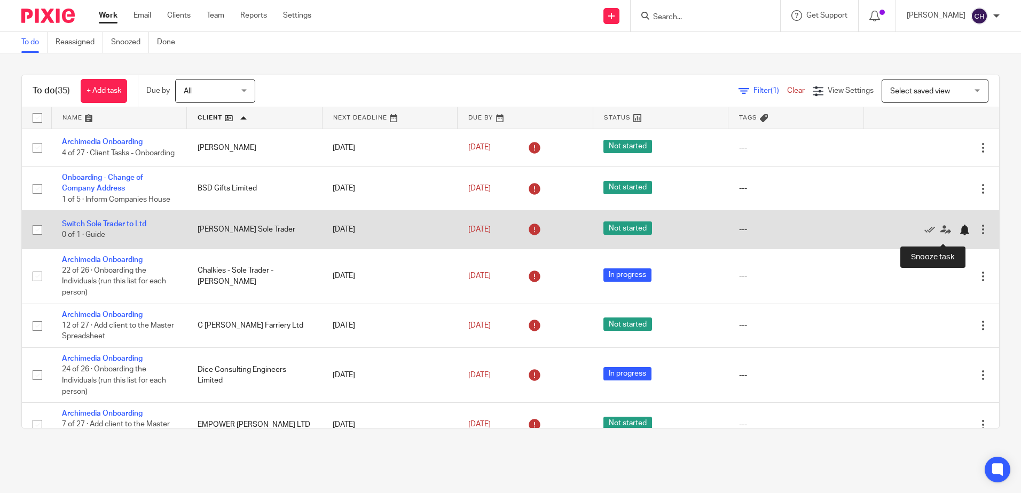
click at [959, 235] on div at bounding box center [964, 230] width 11 height 11
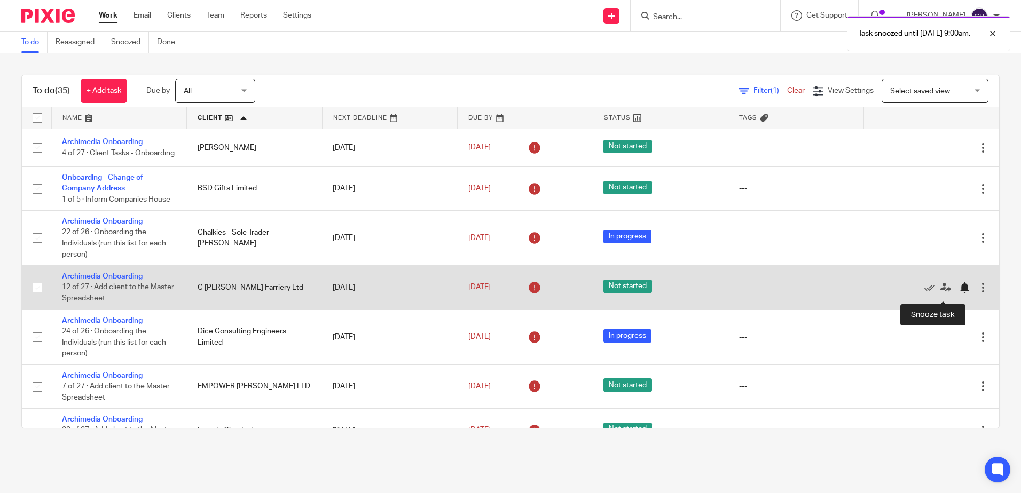
click at [959, 293] on div at bounding box center [964, 287] width 11 height 11
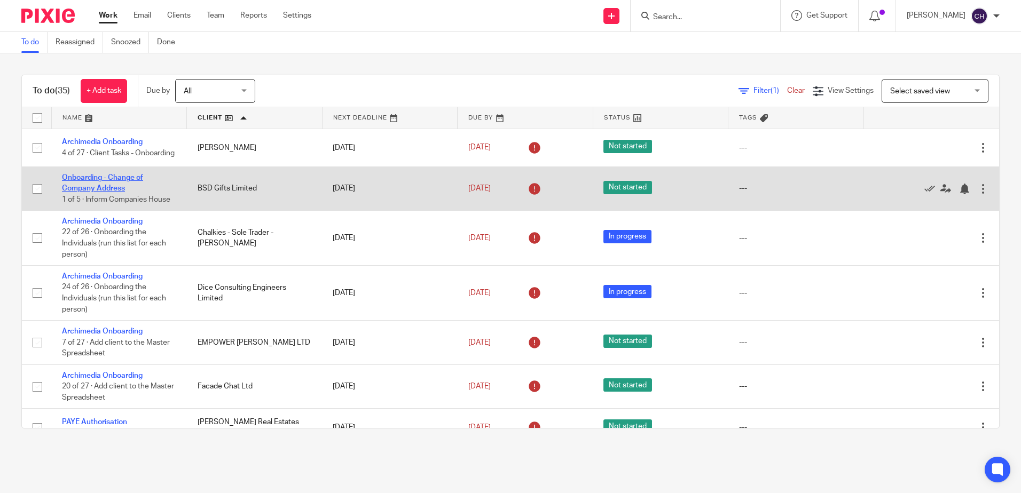
click at [122, 182] on link "Onboarding - Change of Company Address" at bounding box center [102, 183] width 81 height 18
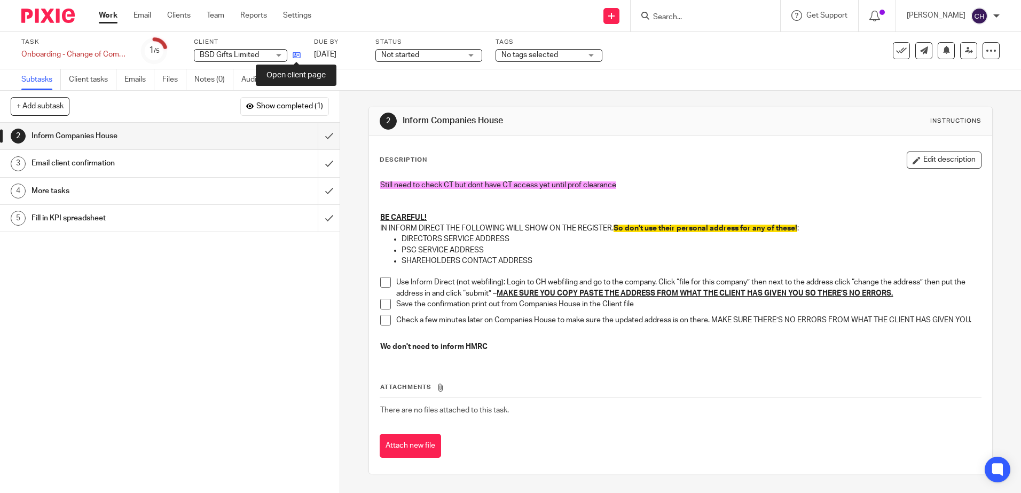
click at [297, 55] on icon at bounding box center [297, 55] width 8 height 8
click at [689, 17] on input "Search" at bounding box center [700, 18] width 96 height 10
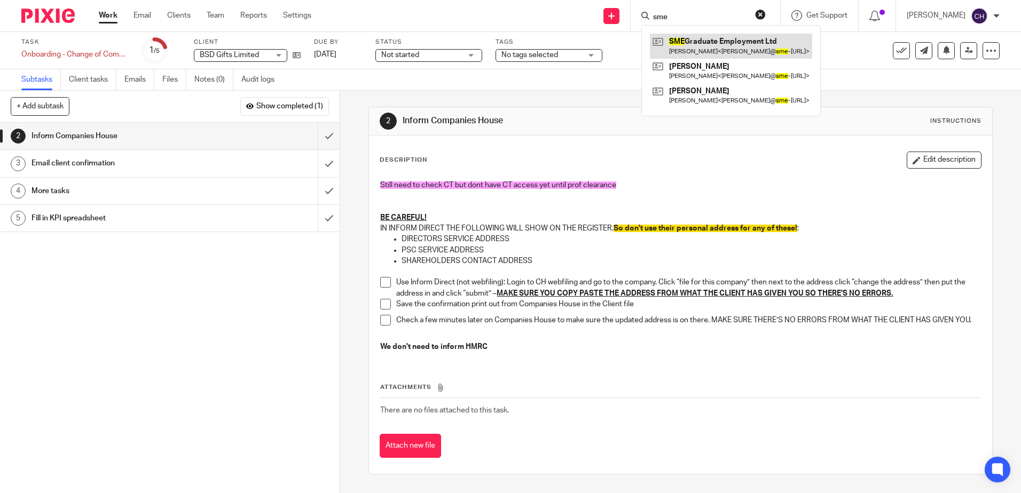
type input "sme"
click at [700, 40] on link at bounding box center [731, 46] width 162 height 25
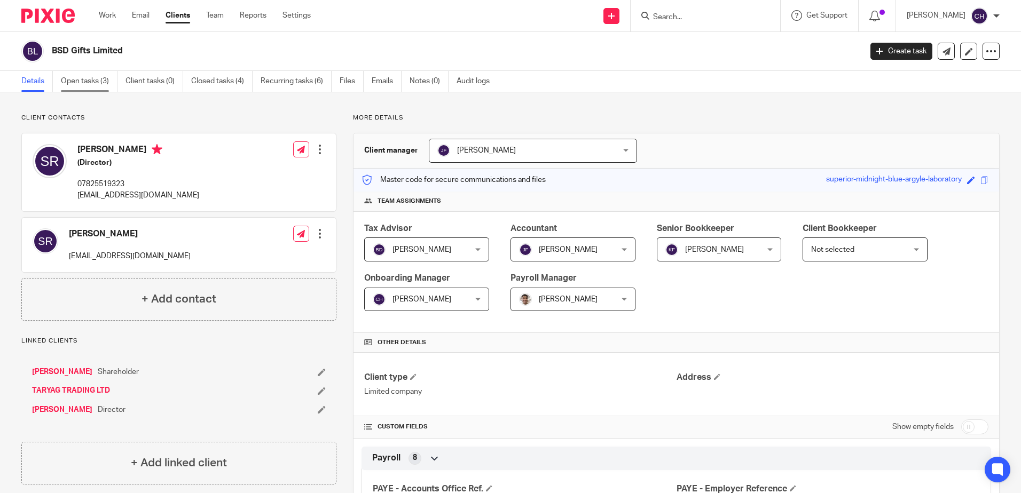
click at [96, 77] on link "Open tasks (3)" at bounding box center [89, 81] width 57 height 21
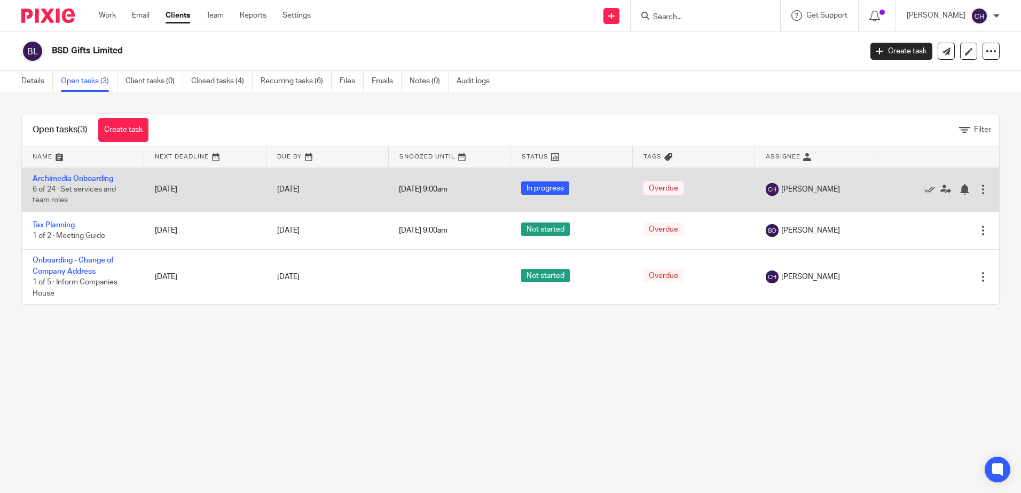
click at [64, 183] on td "Archimedia Onboarding 6 of 24 · Set services and team roles" at bounding box center [83, 190] width 122 height 44
click at [69, 181] on link "Archimedia Onboarding" at bounding box center [73, 178] width 81 height 7
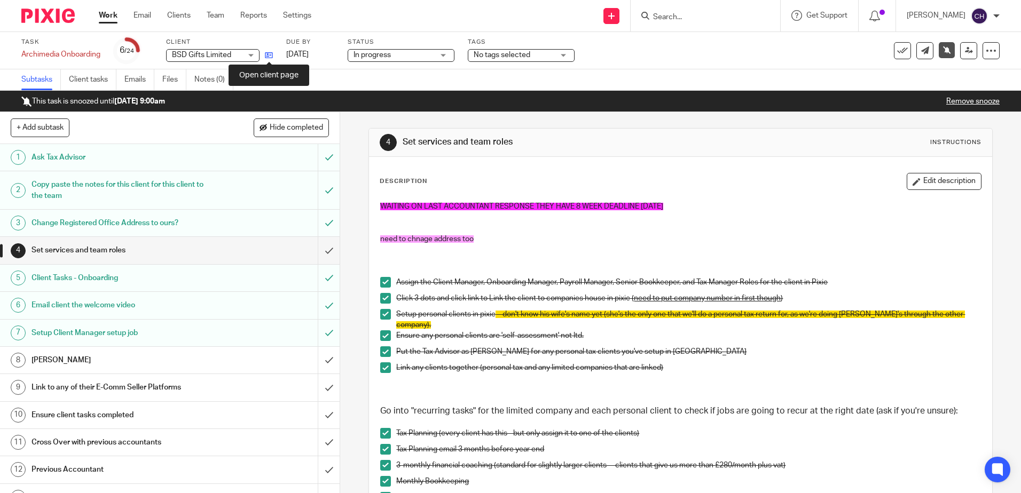
click at [270, 51] on icon at bounding box center [269, 55] width 8 height 8
click at [682, 15] on input "Search" at bounding box center [700, 18] width 96 height 10
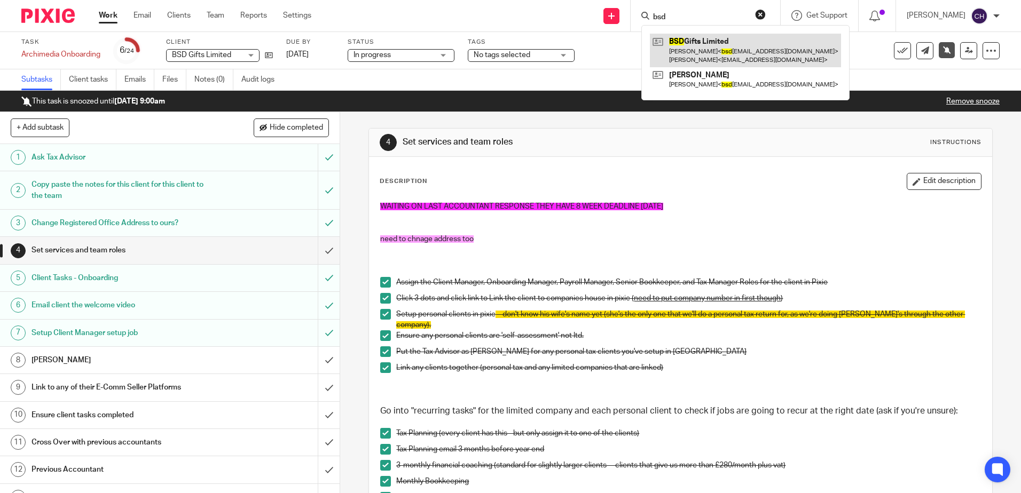
type input "bsd"
click at [688, 42] on link at bounding box center [745, 50] width 191 height 33
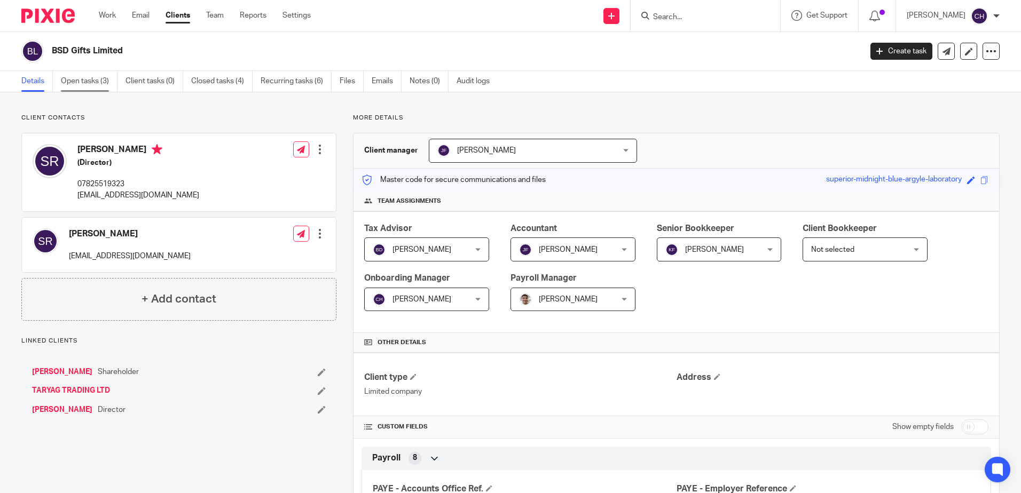
click at [73, 79] on link "Open tasks (3)" at bounding box center [89, 81] width 57 height 21
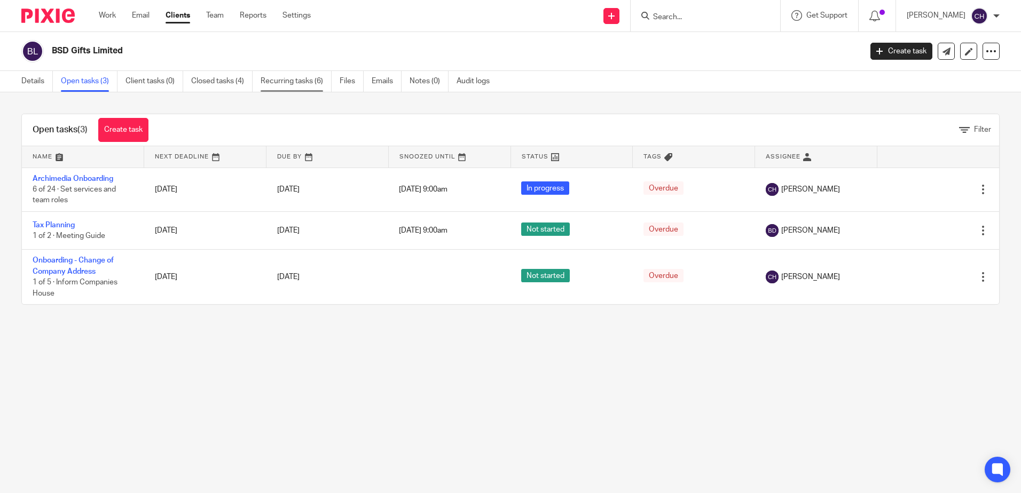
click at [314, 81] on link "Recurring tasks (6)" at bounding box center [296, 81] width 71 height 21
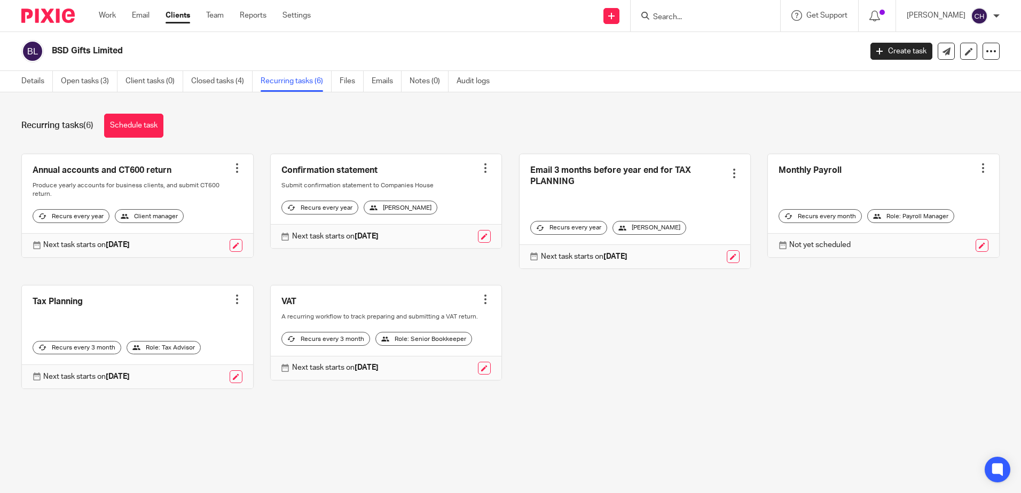
click at [692, 11] on form at bounding box center [709, 15] width 114 height 13
click at [683, 13] on input "Search" at bounding box center [700, 18] width 96 height 10
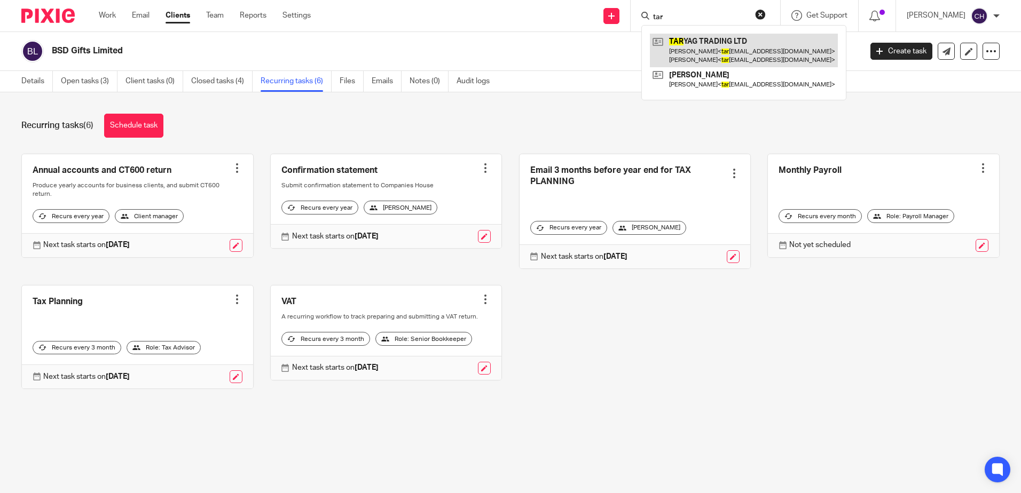
type input "tar"
click at [718, 54] on link at bounding box center [744, 50] width 188 height 33
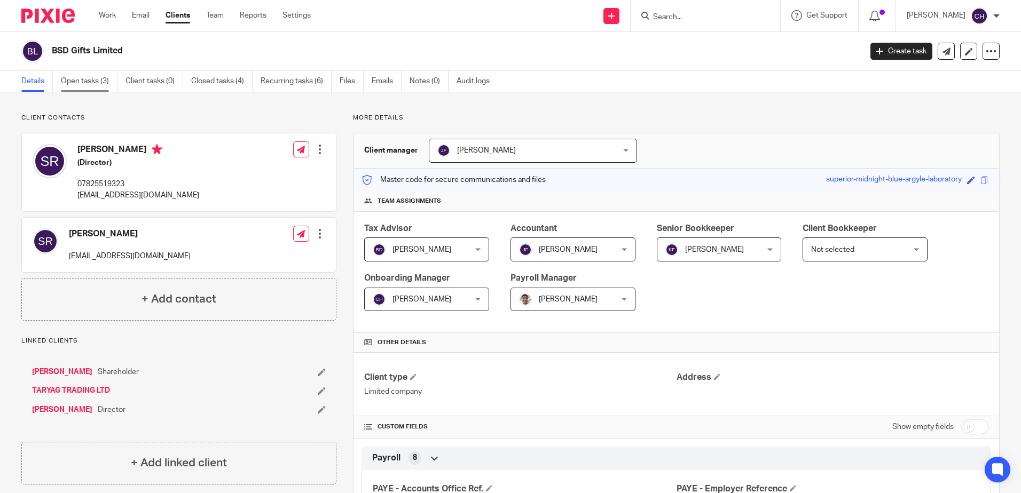
click at [77, 78] on link "Open tasks (3)" at bounding box center [89, 81] width 57 height 21
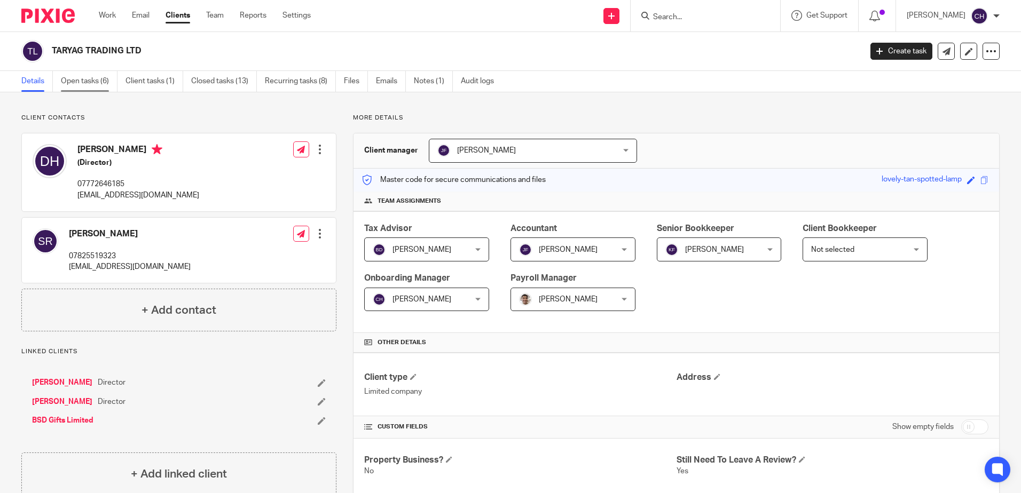
click at [80, 80] on link "Open tasks (6)" at bounding box center [89, 81] width 57 height 21
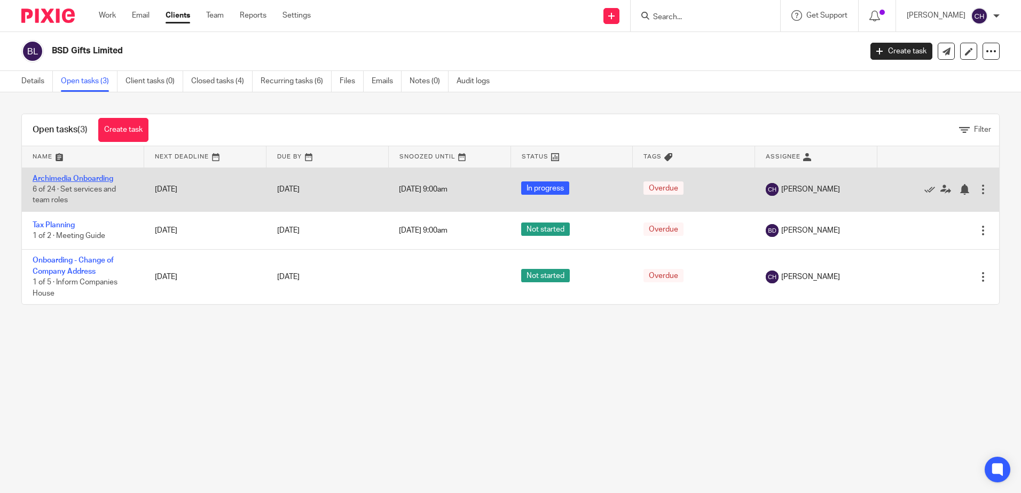
click at [74, 177] on link "Archimedia Onboarding" at bounding box center [73, 178] width 81 height 7
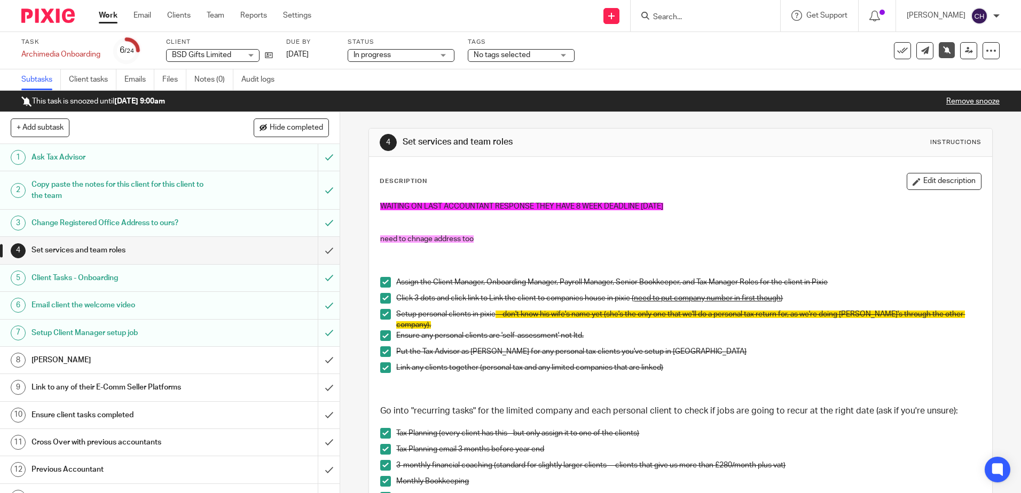
drag, startPoint x: 925, startPoint y: 185, endPoint x: 911, endPoint y: 188, distance: 14.1
click at [925, 185] on button "Edit description" at bounding box center [944, 181] width 75 height 17
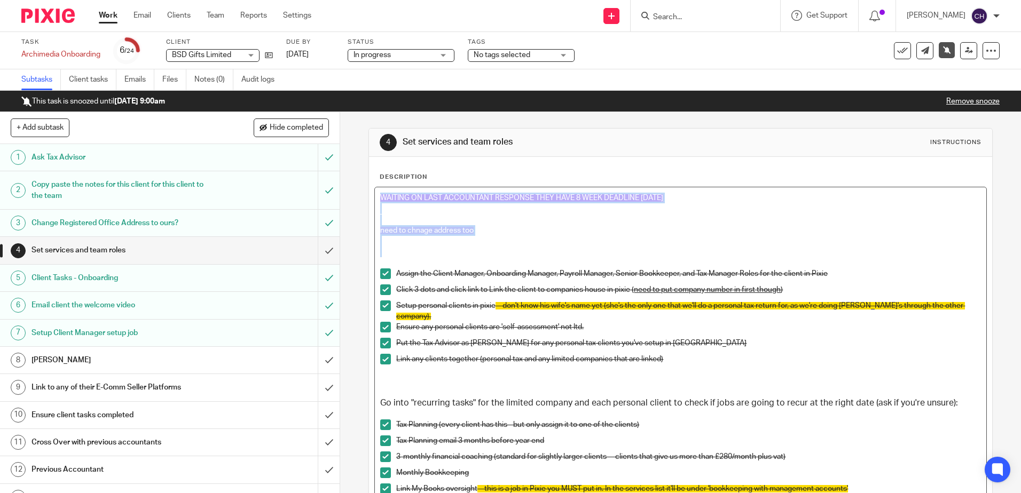
drag, startPoint x: 485, startPoint y: 248, endPoint x: 362, endPoint y: 180, distance: 140.5
click at [362, 180] on div "4 Set services and team roles Instructions Description WAITING ON LAST ACCOUNTA…" at bounding box center [680, 302] width 681 height 381
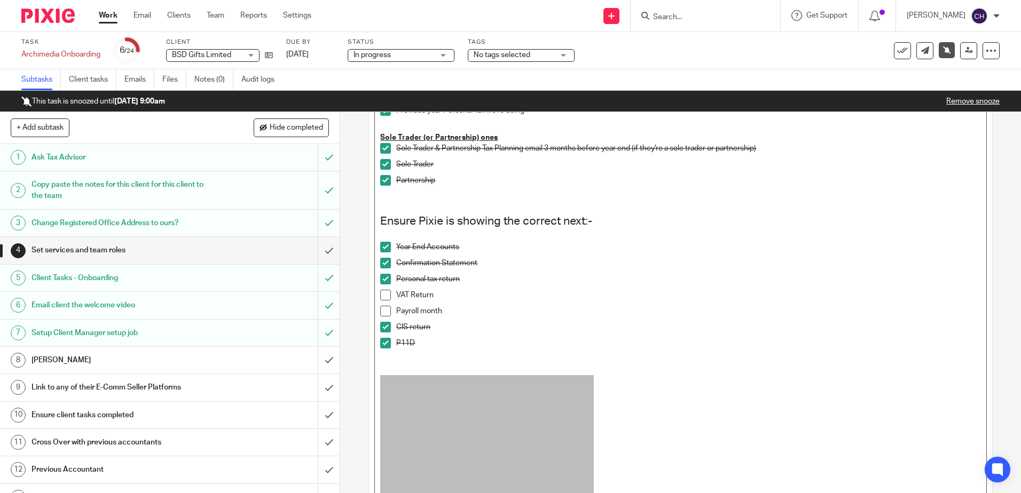
scroll to position [587, 0]
click at [383, 298] on span at bounding box center [385, 294] width 11 height 11
click at [383, 313] on span at bounding box center [385, 310] width 11 height 11
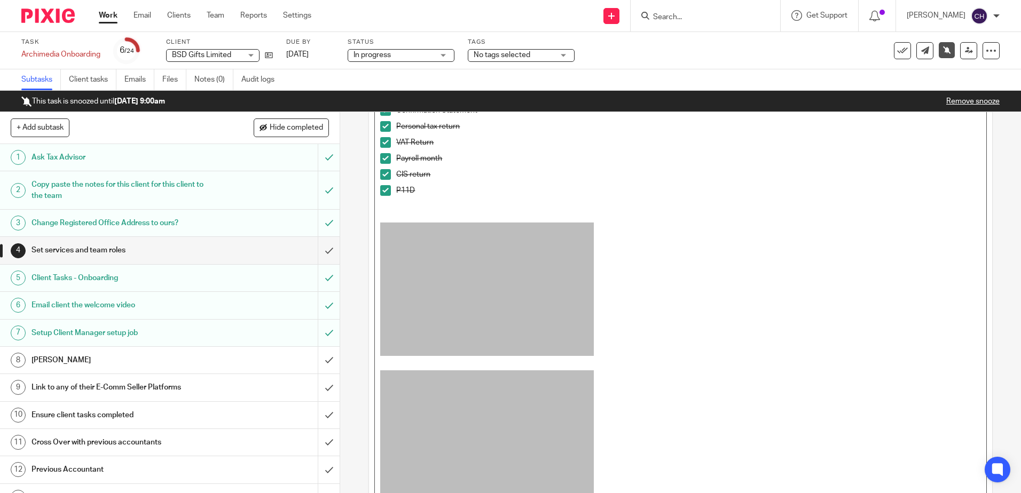
scroll to position [851, 0]
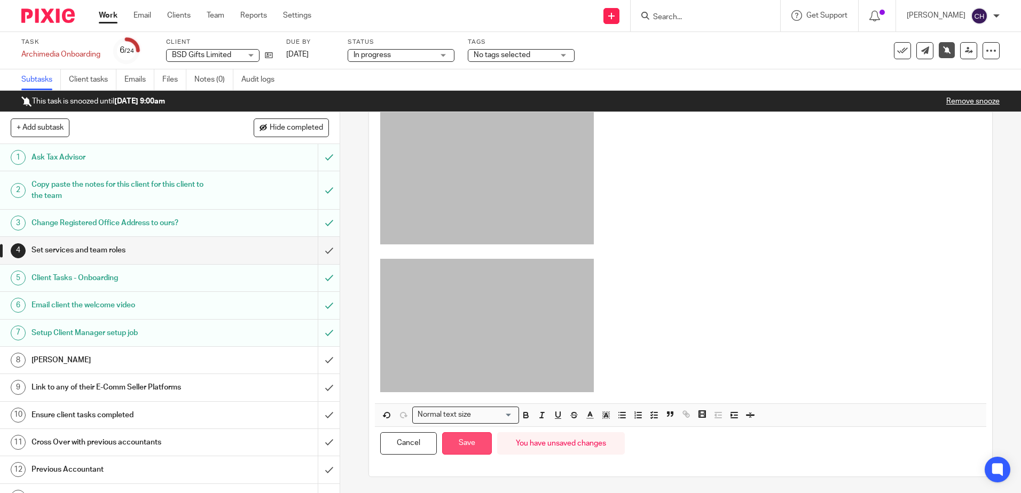
click at [475, 442] on button "Save" at bounding box center [467, 444] width 50 height 23
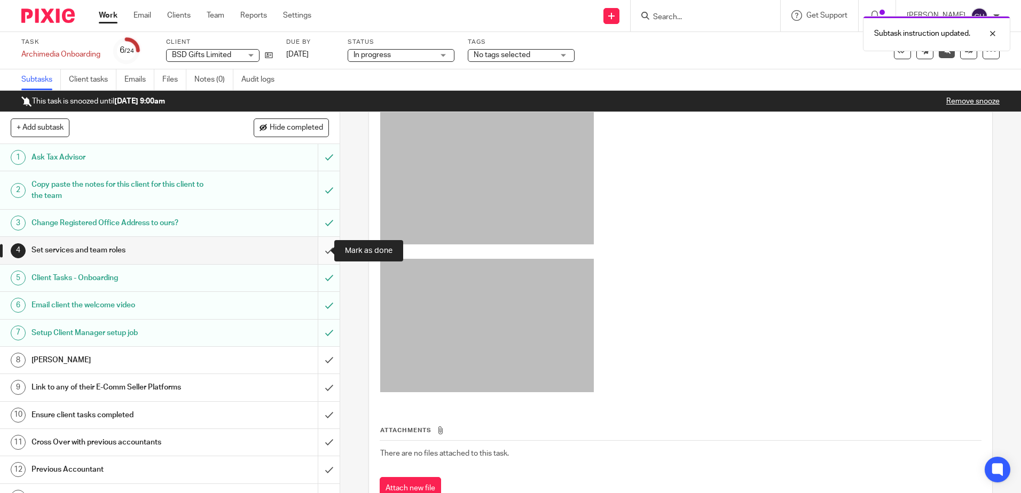
click at [317, 253] on input "submit" at bounding box center [170, 250] width 340 height 27
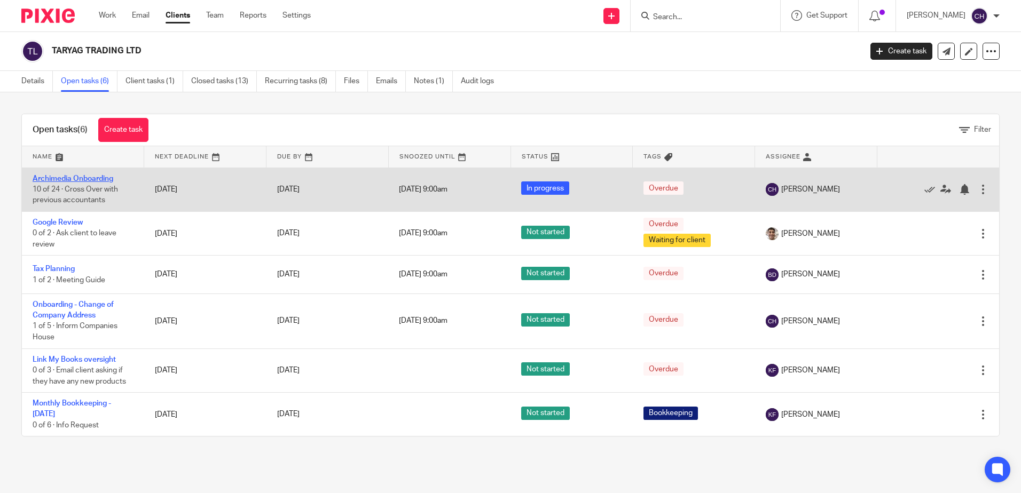
click at [81, 176] on link "Archimedia Onboarding" at bounding box center [73, 178] width 81 height 7
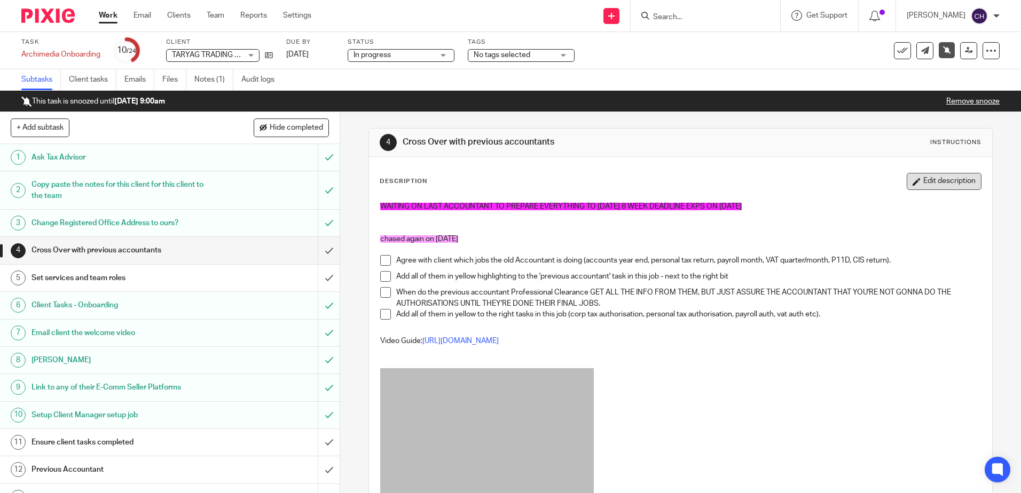
click at [933, 183] on button "Edit description" at bounding box center [944, 181] width 75 height 17
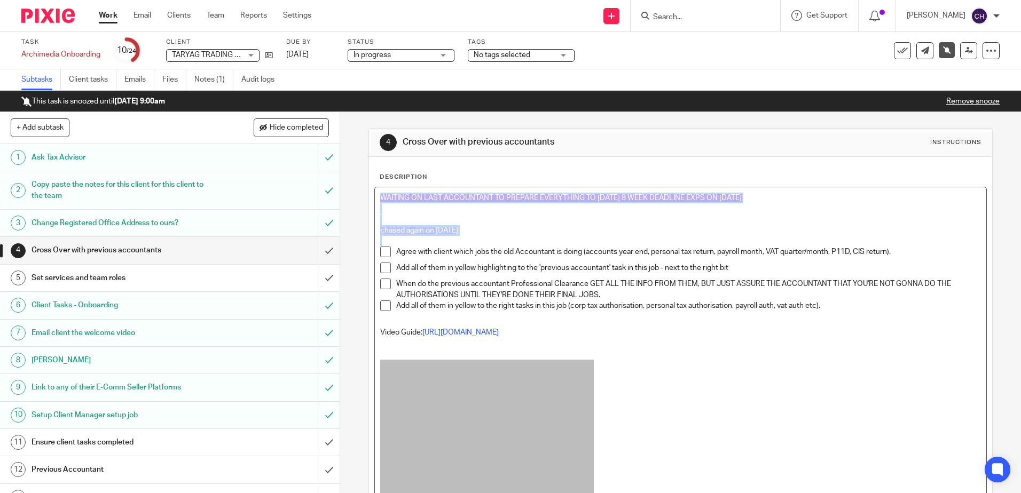
drag, startPoint x: 483, startPoint y: 239, endPoint x: 343, endPoint y: 154, distance: 163.2
click at [343, 154] on div "4 Cross Over with previous accountants Instructions Description WAITING ON LAST…" at bounding box center [680, 302] width 681 height 381
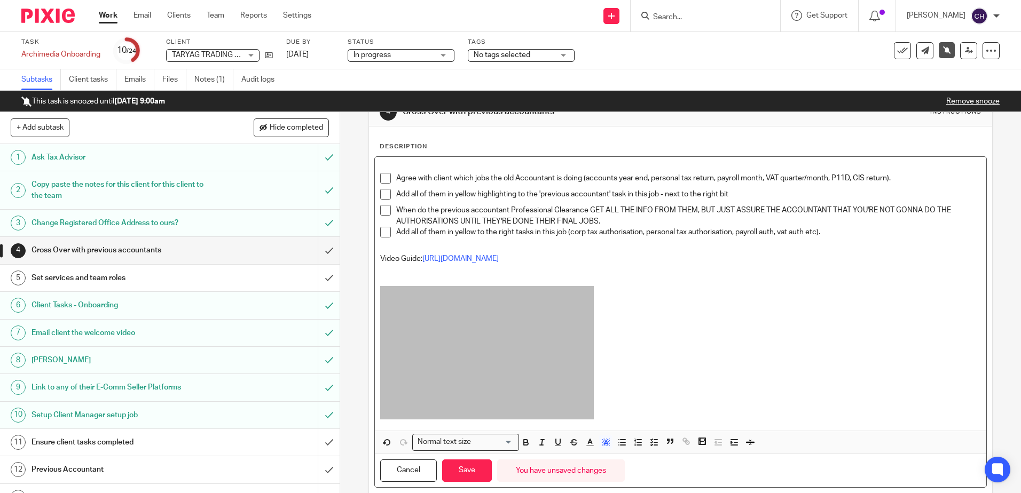
scroll to position [58, 0]
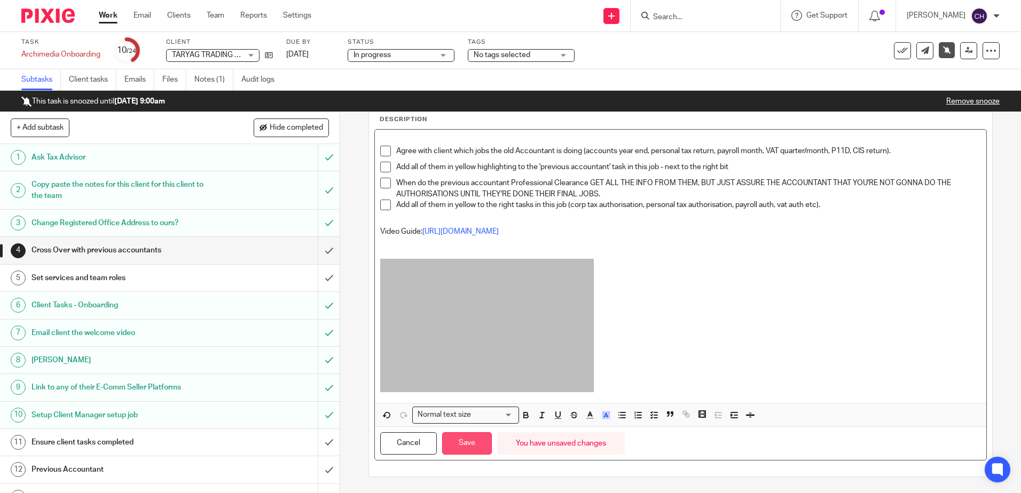
click at [466, 445] on button "Save" at bounding box center [467, 444] width 50 height 23
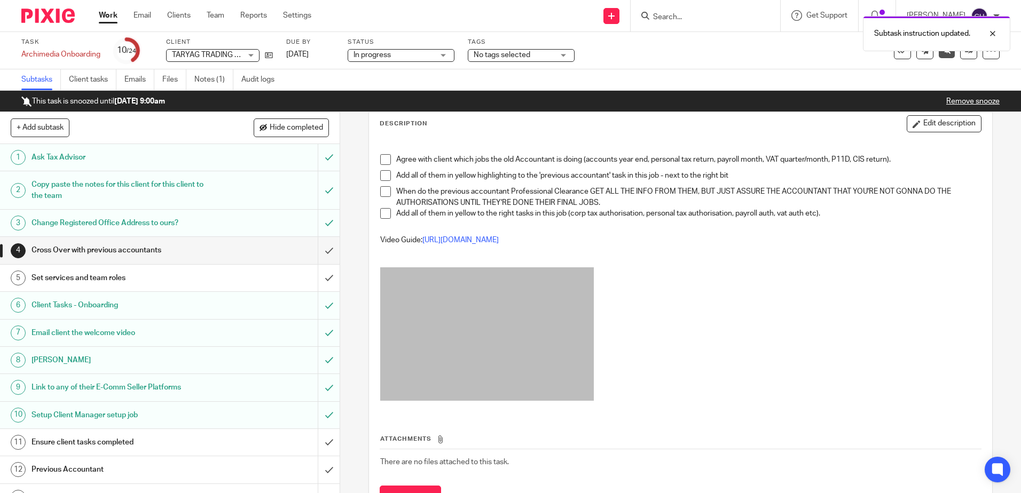
scroll to position [0, 0]
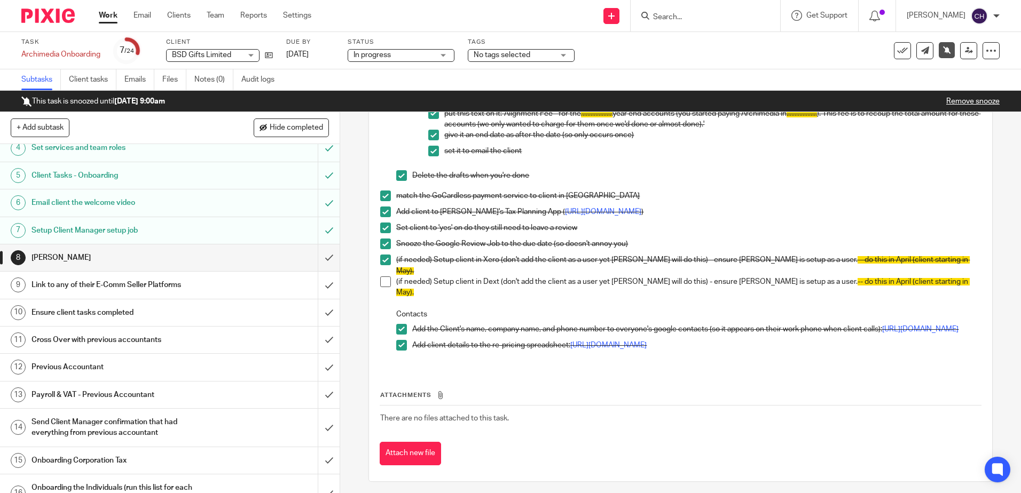
scroll to position [107, 0]
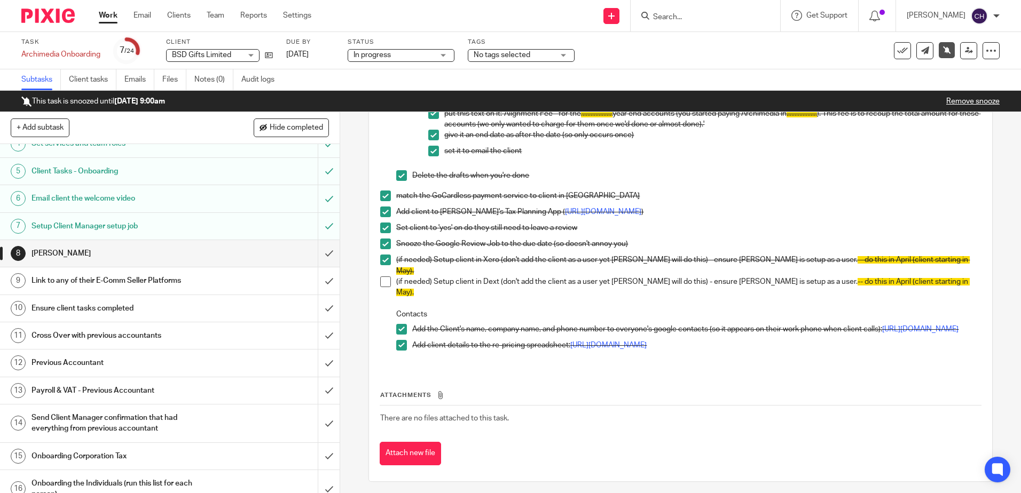
click at [138, 283] on h1 "Link to any of their E-Comm Seller Platforms" at bounding box center [124, 281] width 184 height 16
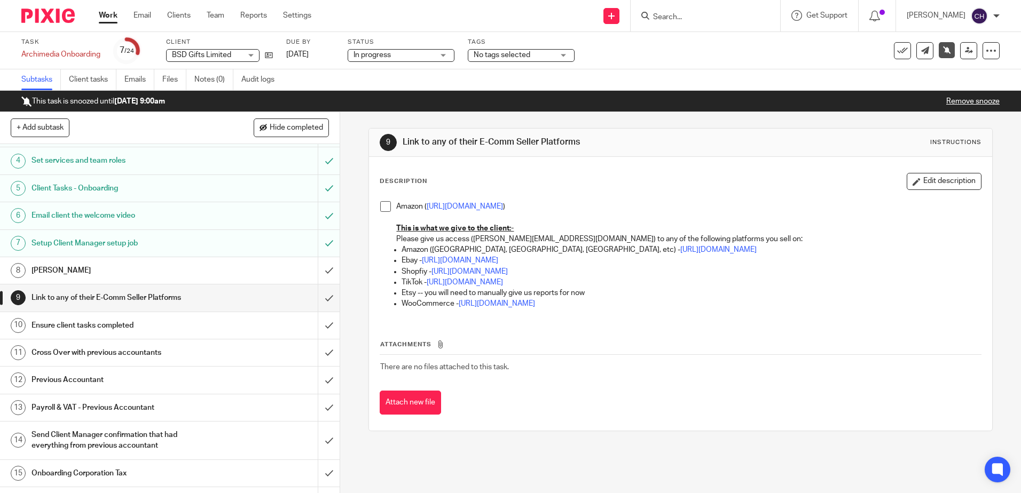
scroll to position [160, 0]
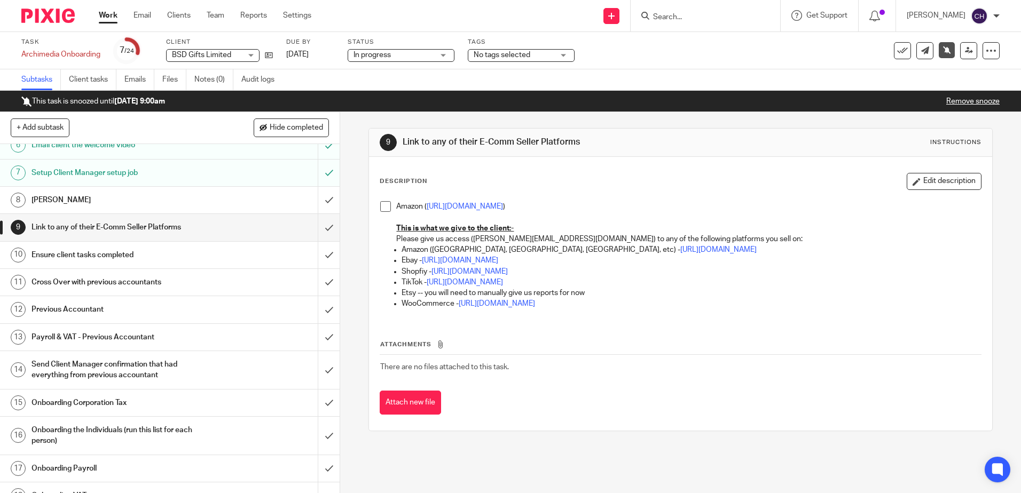
click at [128, 259] on h1 "Ensure client tasks completed" at bounding box center [124, 255] width 184 height 16
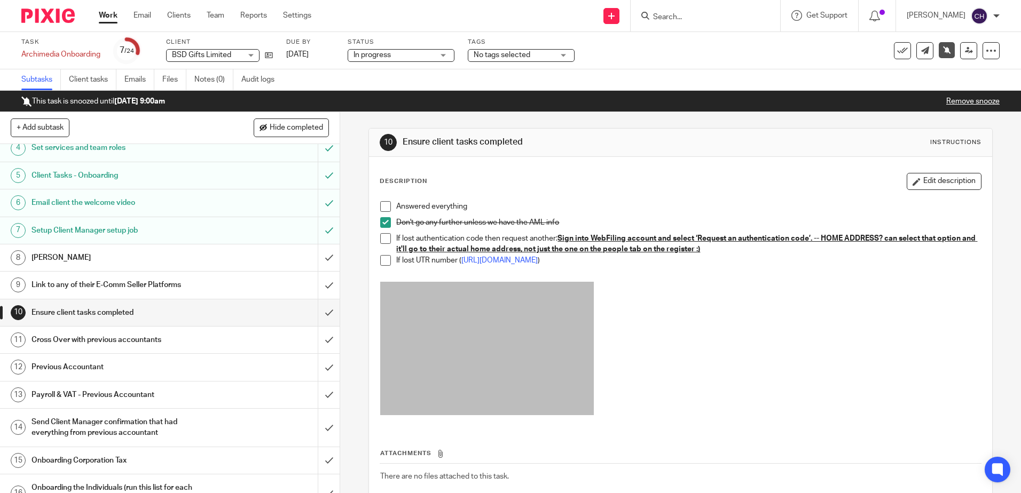
scroll to position [107, 0]
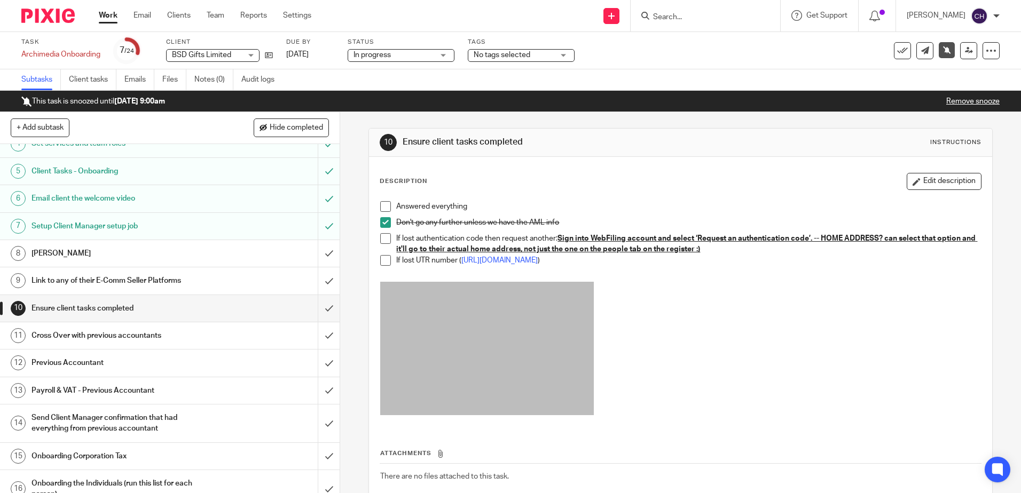
click at [380, 206] on span at bounding box center [385, 206] width 11 height 11
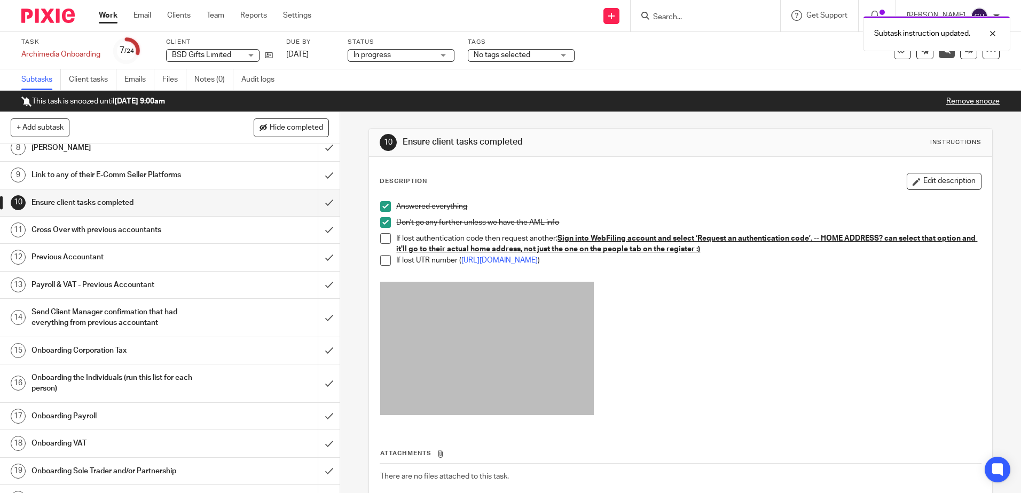
scroll to position [214, 0]
click at [140, 226] on h1 "Cross Over with previous accountants" at bounding box center [124, 229] width 184 height 16
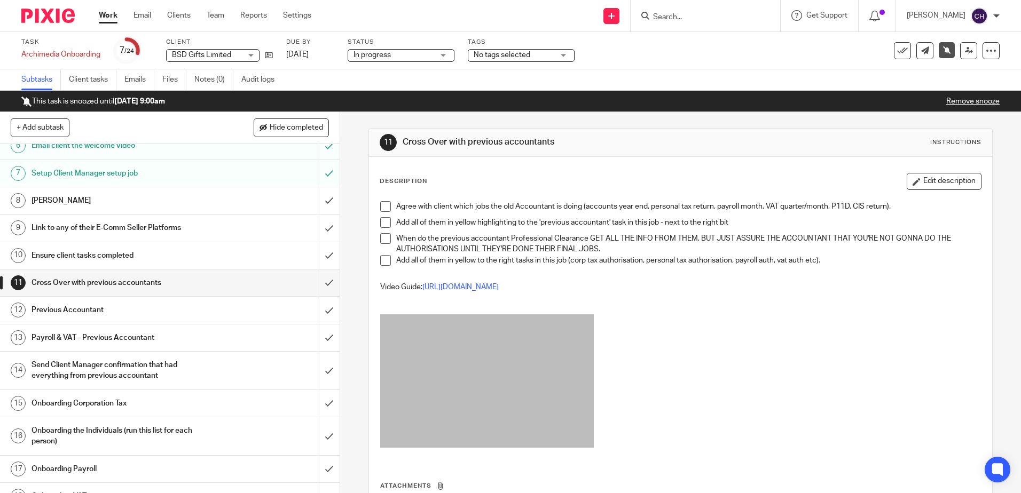
scroll to position [160, 0]
click at [94, 309] on h1 "Previous Accountant" at bounding box center [124, 310] width 184 height 16
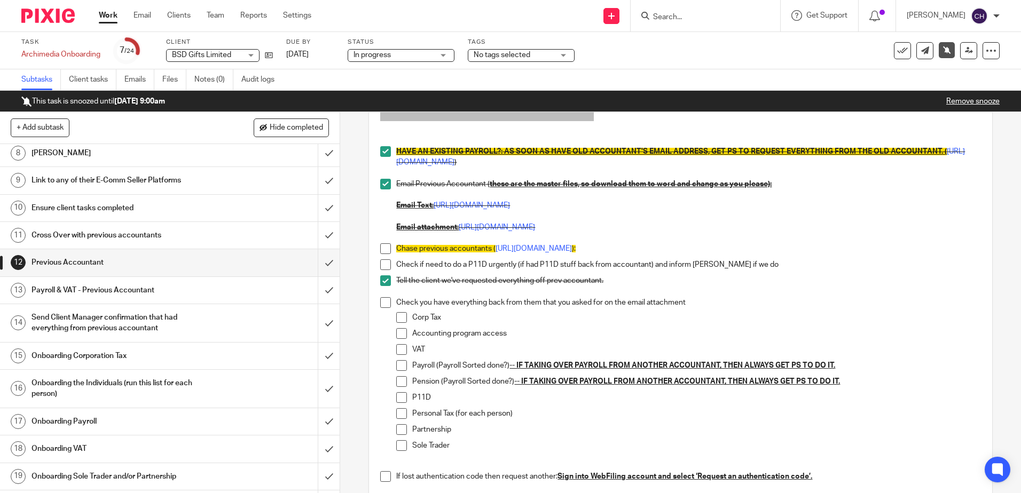
scroll to position [267, 0]
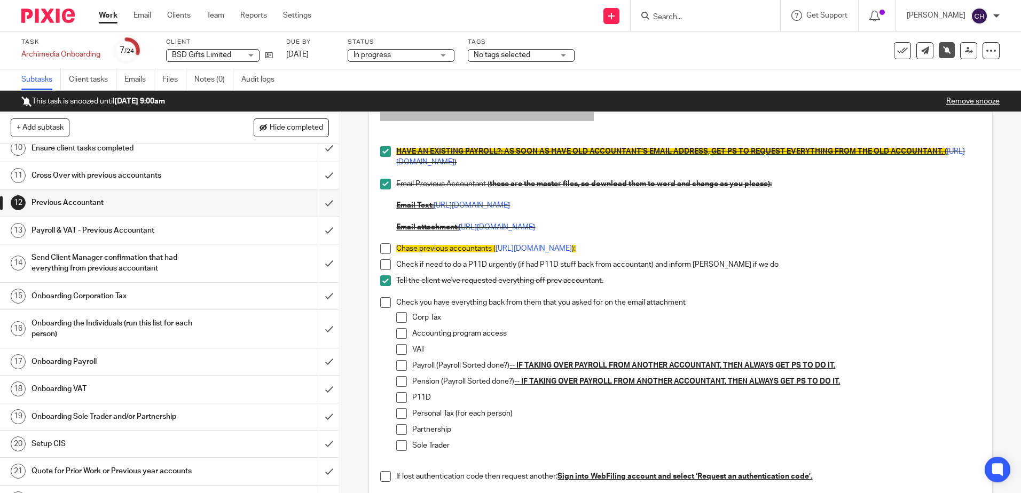
click at [139, 231] on h1 "Payroll & VAT - Previous Accountant" at bounding box center [124, 231] width 184 height 16
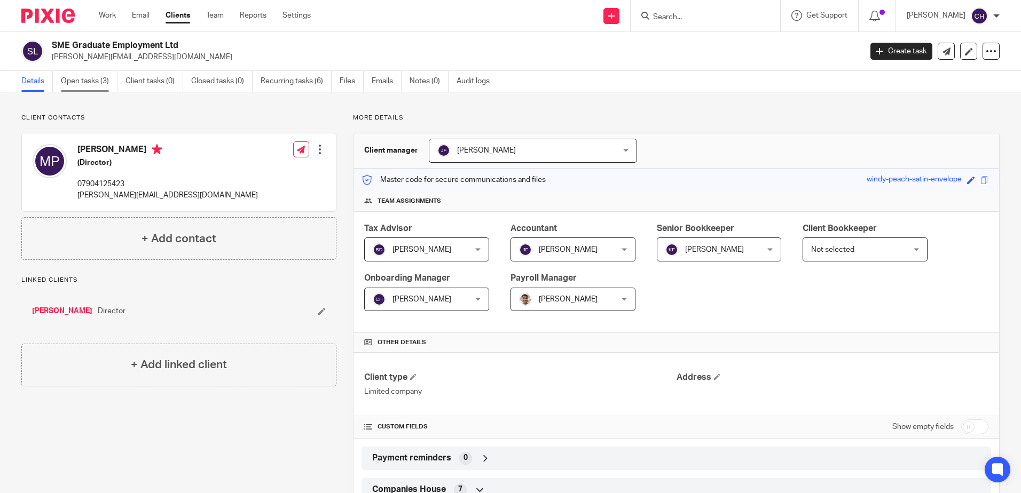
click at [76, 72] on link "Open tasks (3)" at bounding box center [89, 81] width 57 height 21
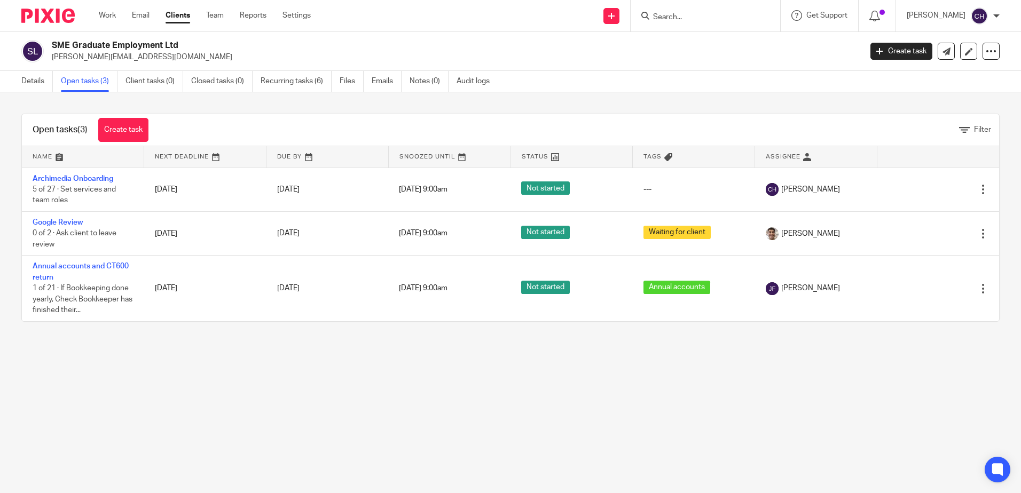
click at [286, 107] on div "Open tasks (3) Create task Filter Name Next Deadline Due By Snoozed Until Statu…" at bounding box center [510, 217] width 1021 height 251
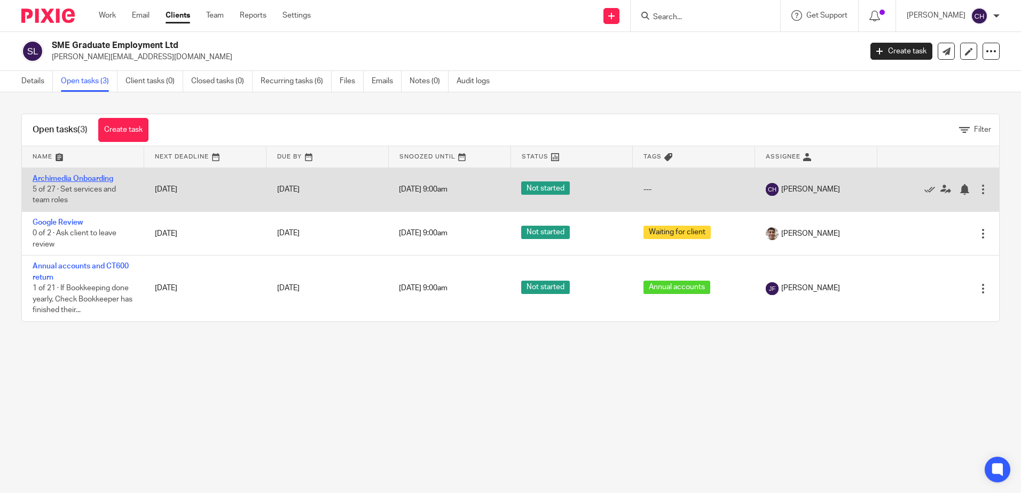
click at [82, 179] on link "Archimedia Onboarding" at bounding box center [73, 178] width 81 height 7
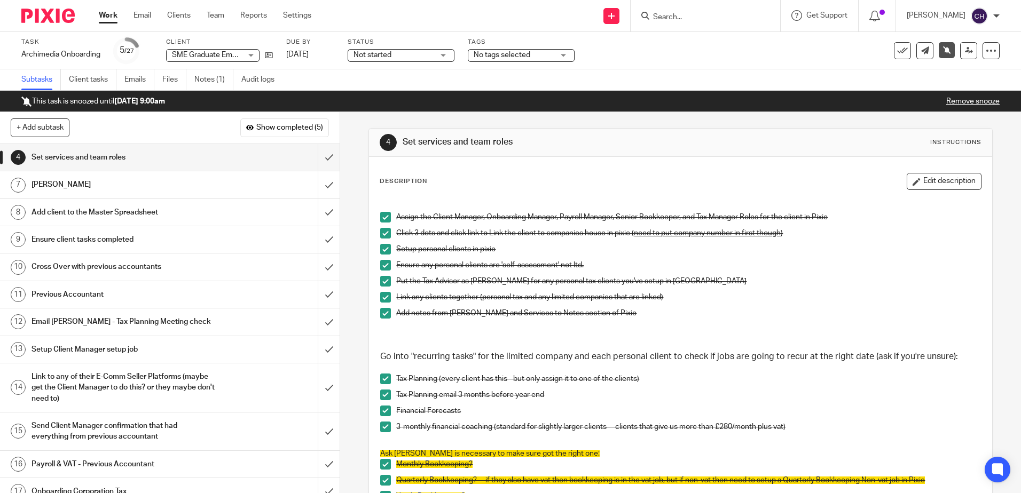
click at [971, 106] on p "Remove snooze" at bounding box center [972, 101] width 53 height 11
click at [977, 103] on link "Remove snooze" at bounding box center [972, 101] width 53 height 7
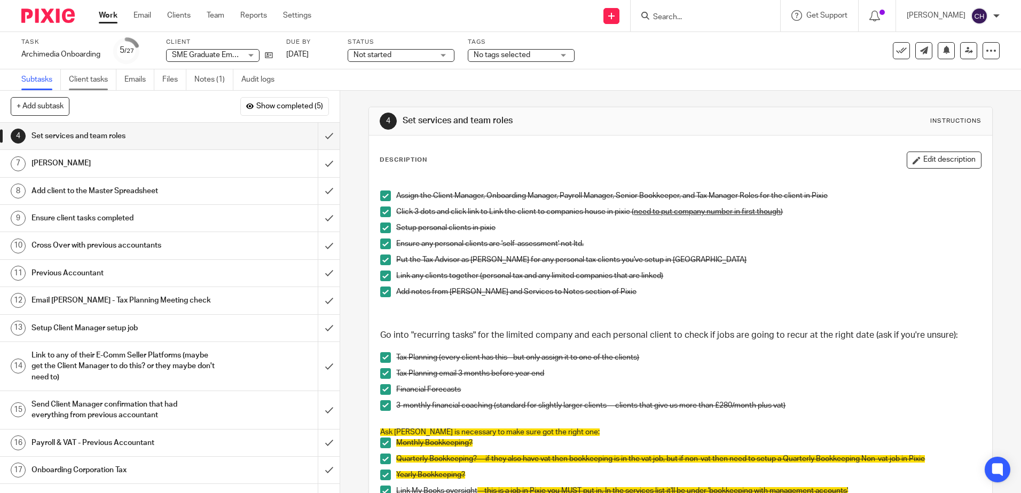
click at [84, 74] on link "Client tasks" at bounding box center [93, 79] width 48 height 21
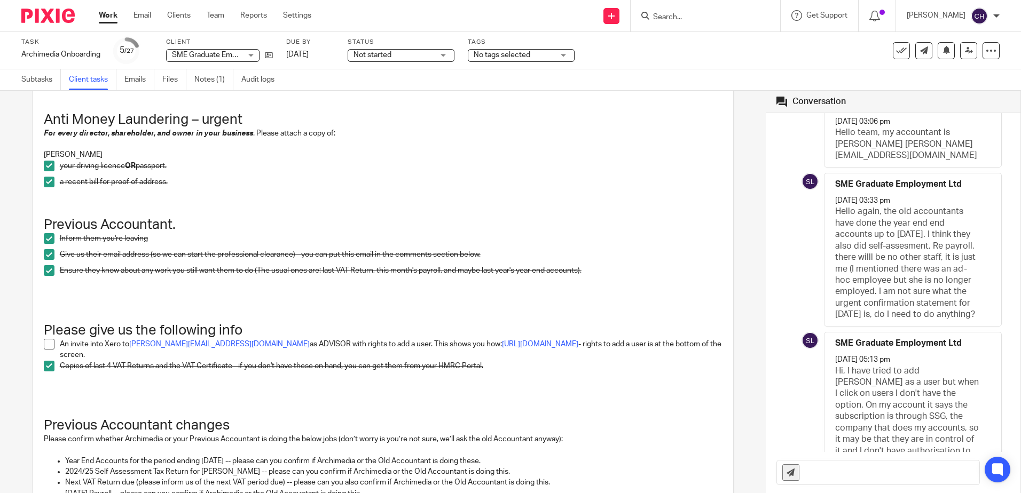
scroll to position [53, 0]
